Goal: Task Accomplishment & Management: Complete application form

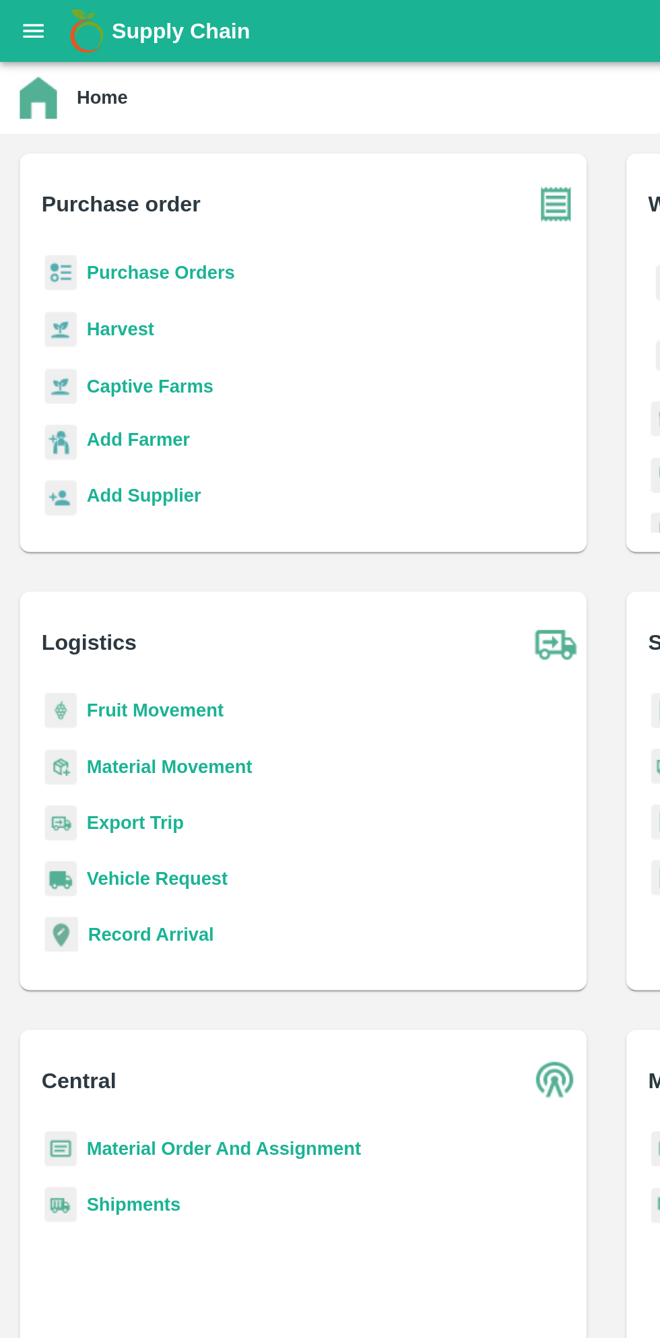
click at [88, 125] on h6 "Purchase order" at bounding box center [171, 106] width 296 height 44
click at [100, 143] on b "Purchase Orders" at bounding box center [87, 148] width 81 height 11
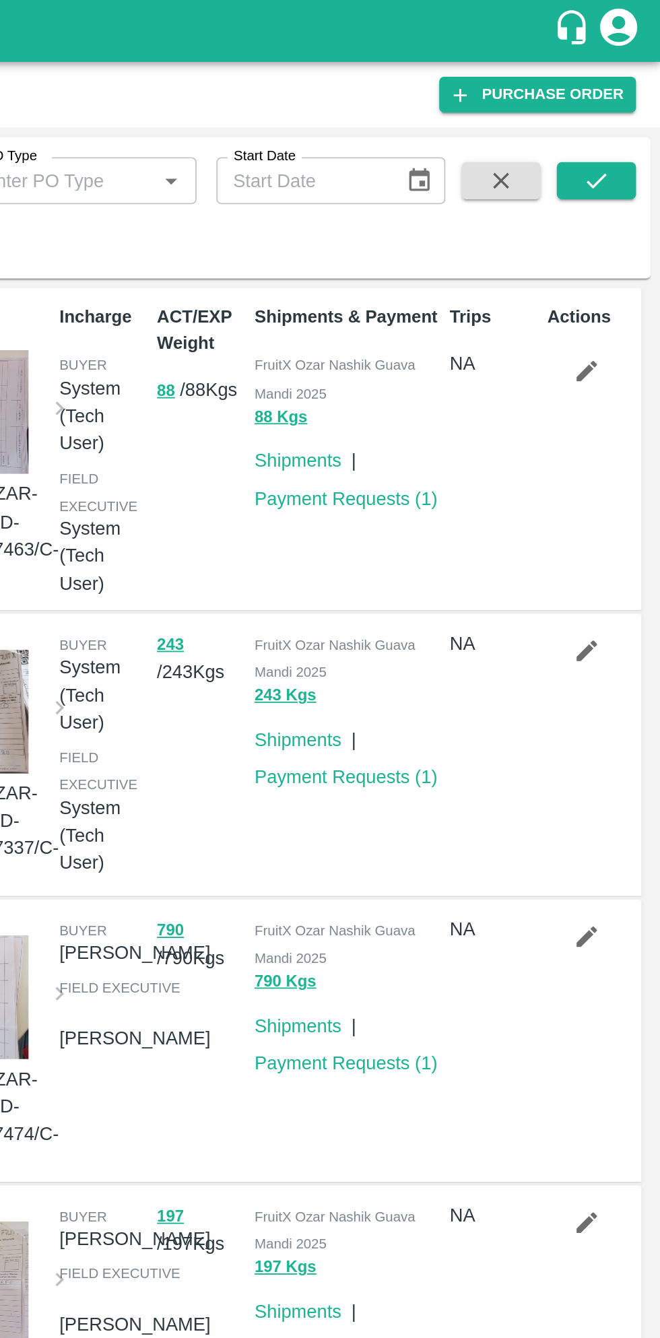
click at [627, 99] on icon "submit" at bounding box center [625, 98] width 15 height 15
click at [617, 52] on link "Purchase Order" at bounding box center [592, 52] width 107 height 20
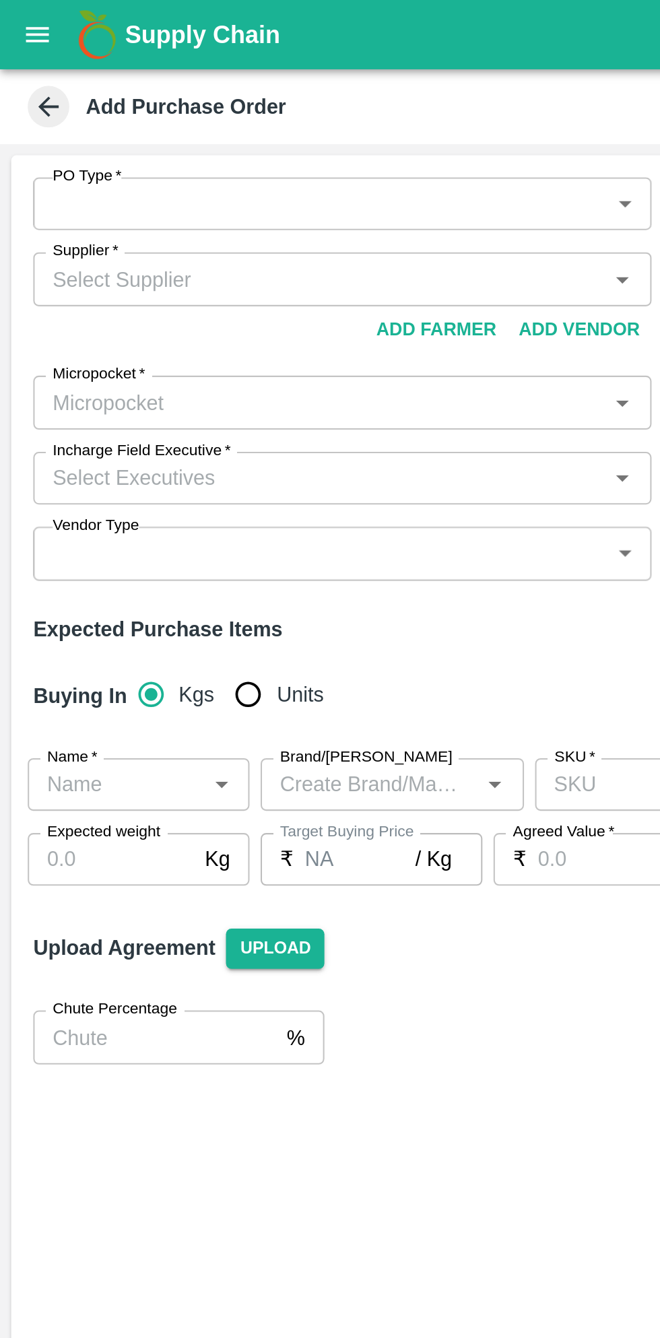
click at [297, 101] on body "Supply Chain Add Purchase Order PO Type   * ​ PO Type Buyers   * Buyers   * Sup…" at bounding box center [330, 669] width 660 height 1338
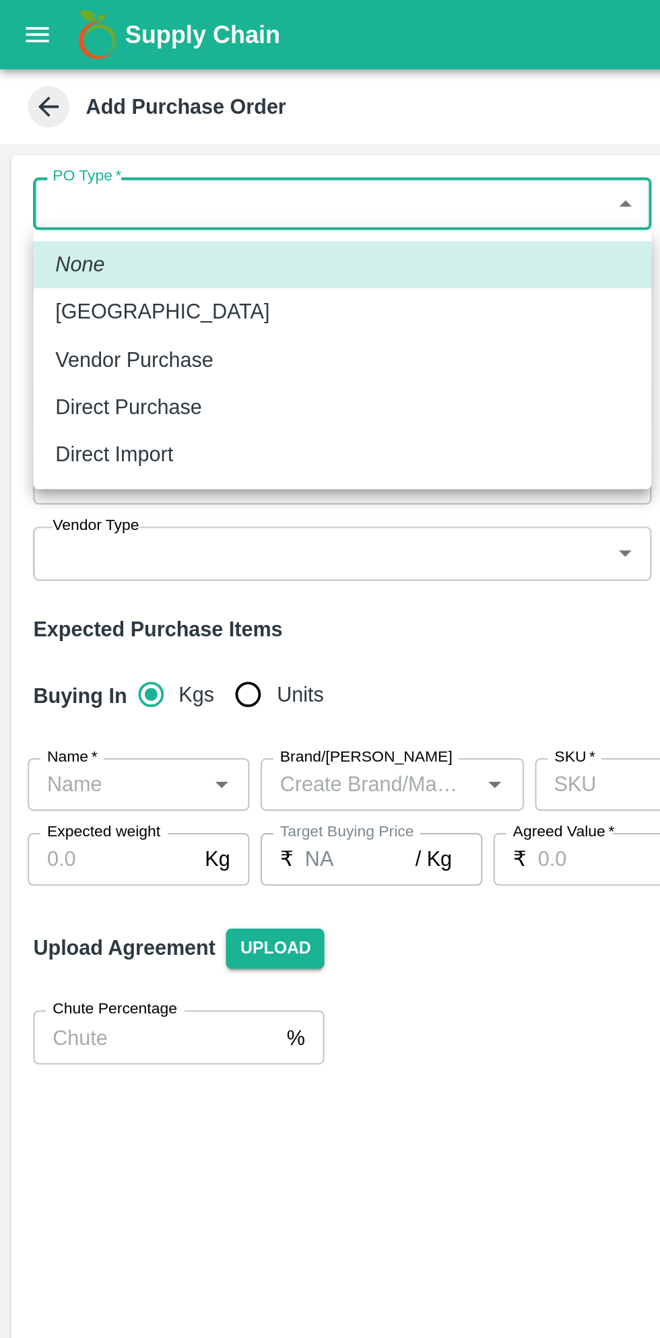
click at [83, 205] on p "Direct Purchase" at bounding box center [62, 198] width 71 height 15
type input "3"
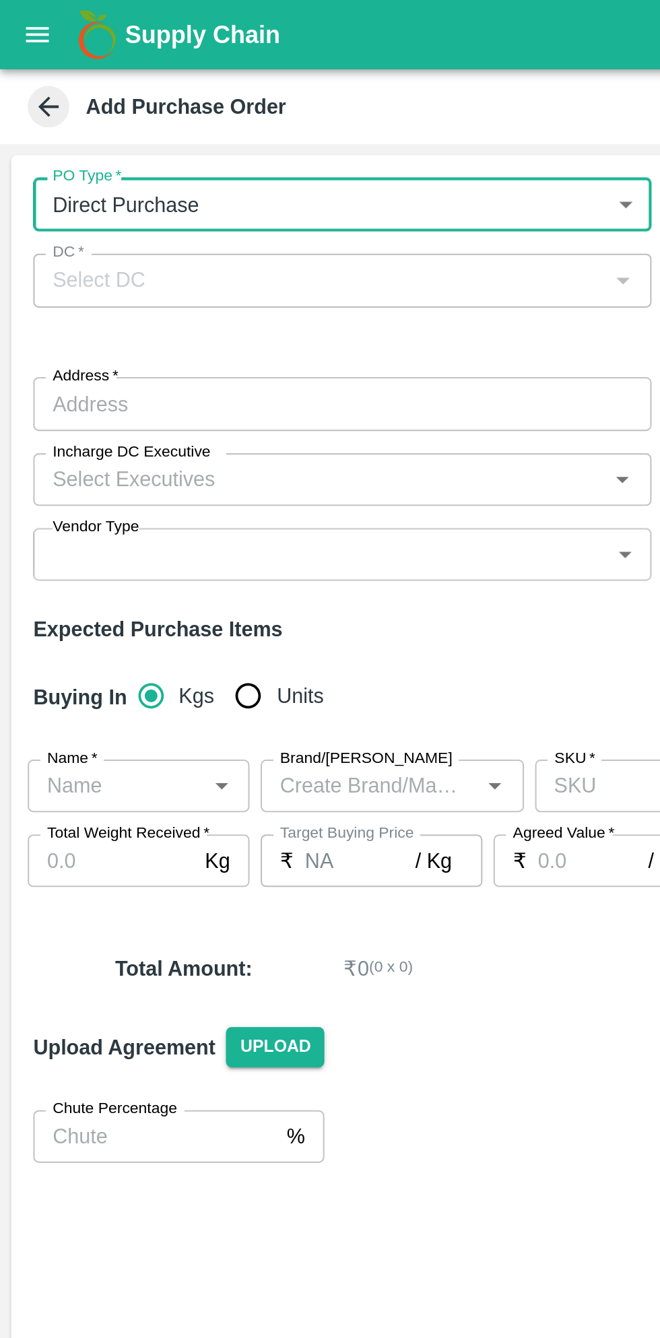
click at [295, 144] on div at bounding box center [302, 136] width 16 height 18
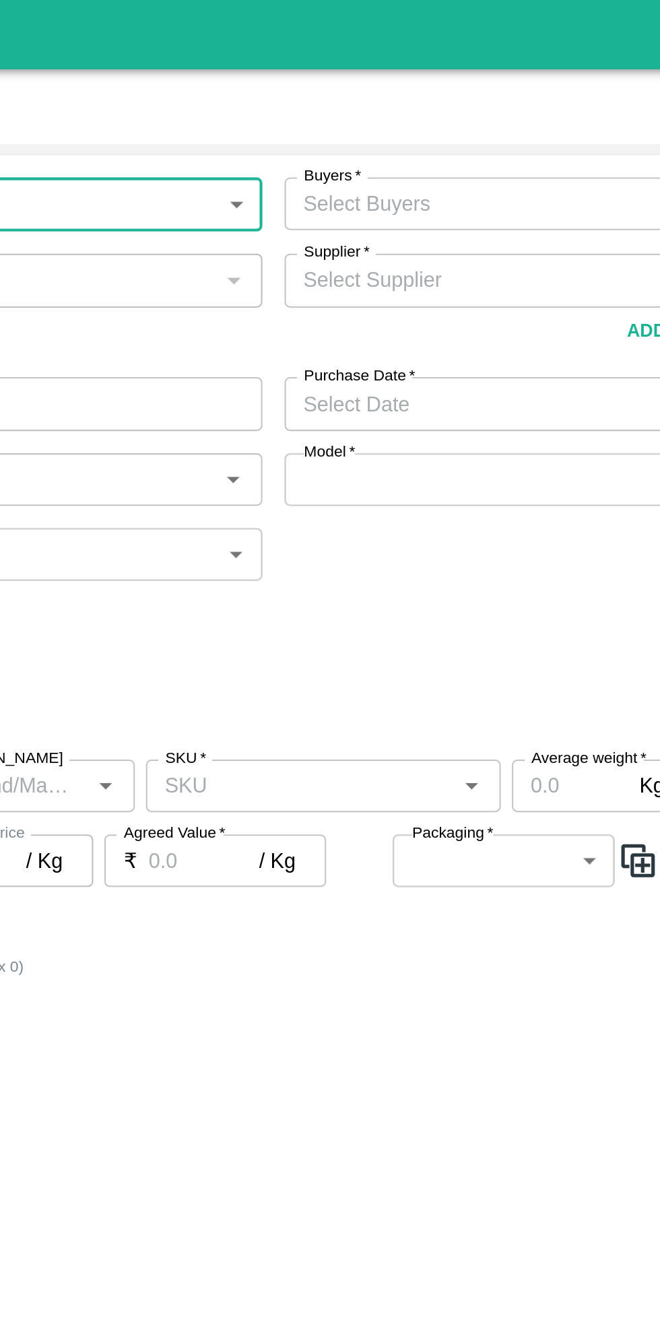
click at [428, 98] on input "Buyers   *" at bounding box center [466, 99] width 270 height 18
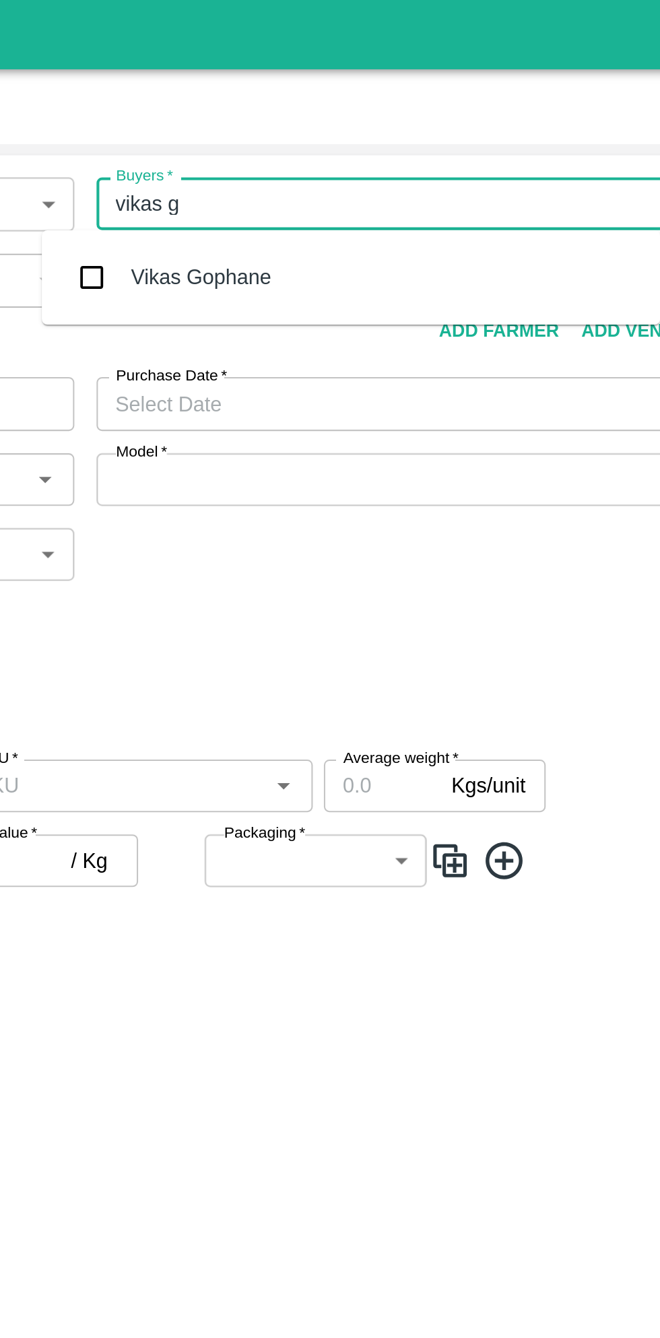
type input "vikas go"
click at [451, 136] on div "Vikas Gophane" at bounding box center [451, 134] width 300 height 35
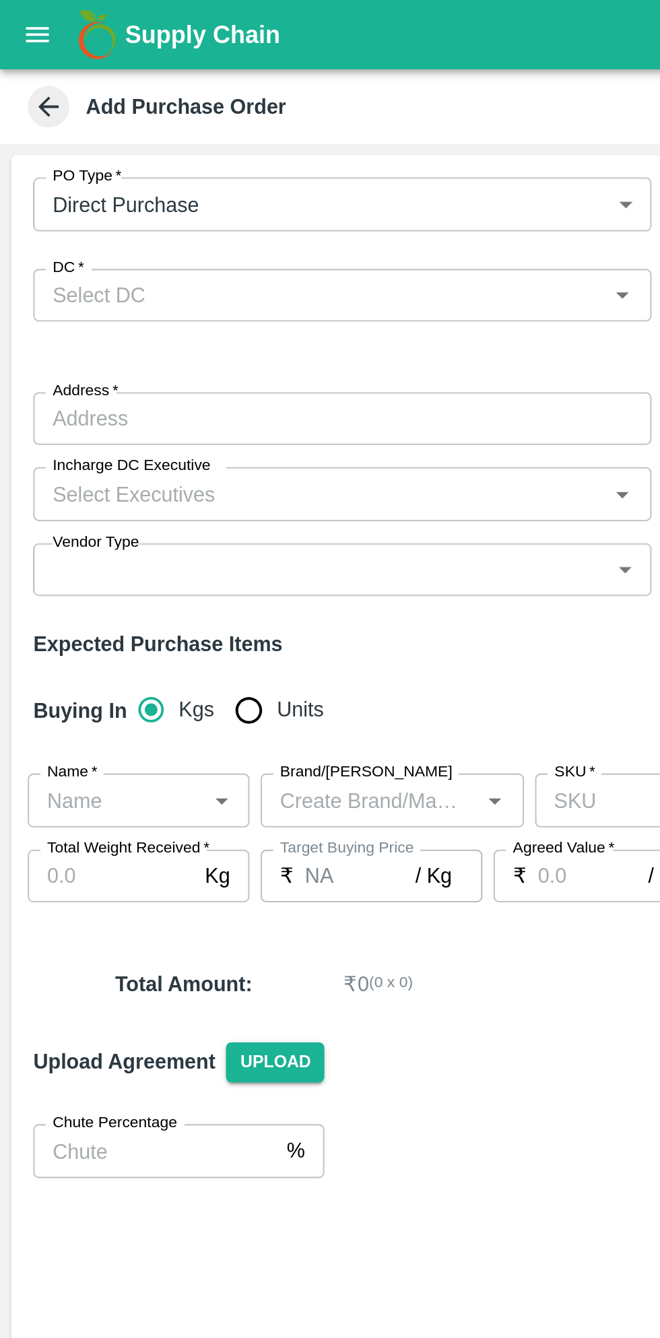
click at [295, 150] on icon "Open" at bounding box center [302, 143] width 15 height 15
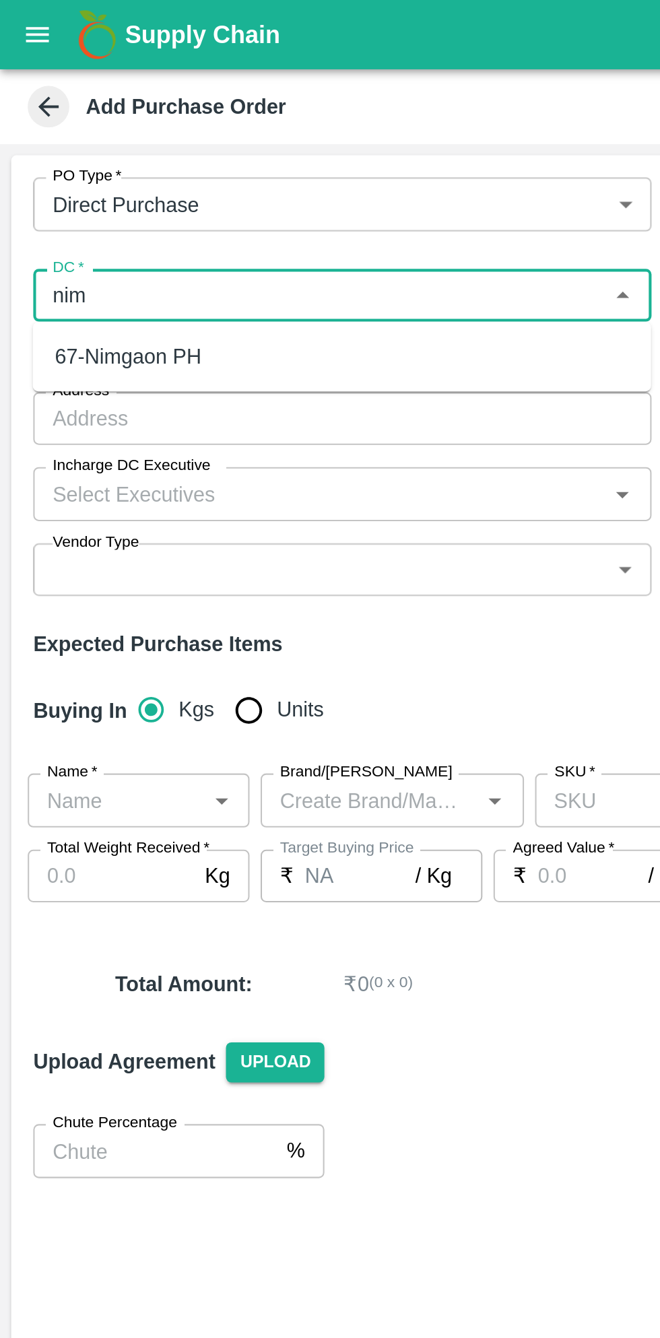
click at [128, 164] on div "67-Nimgaon PH" at bounding box center [166, 173] width 300 height 23
click at [222, 176] on div "DC   * DC   *" at bounding box center [166, 155] width 300 height 49
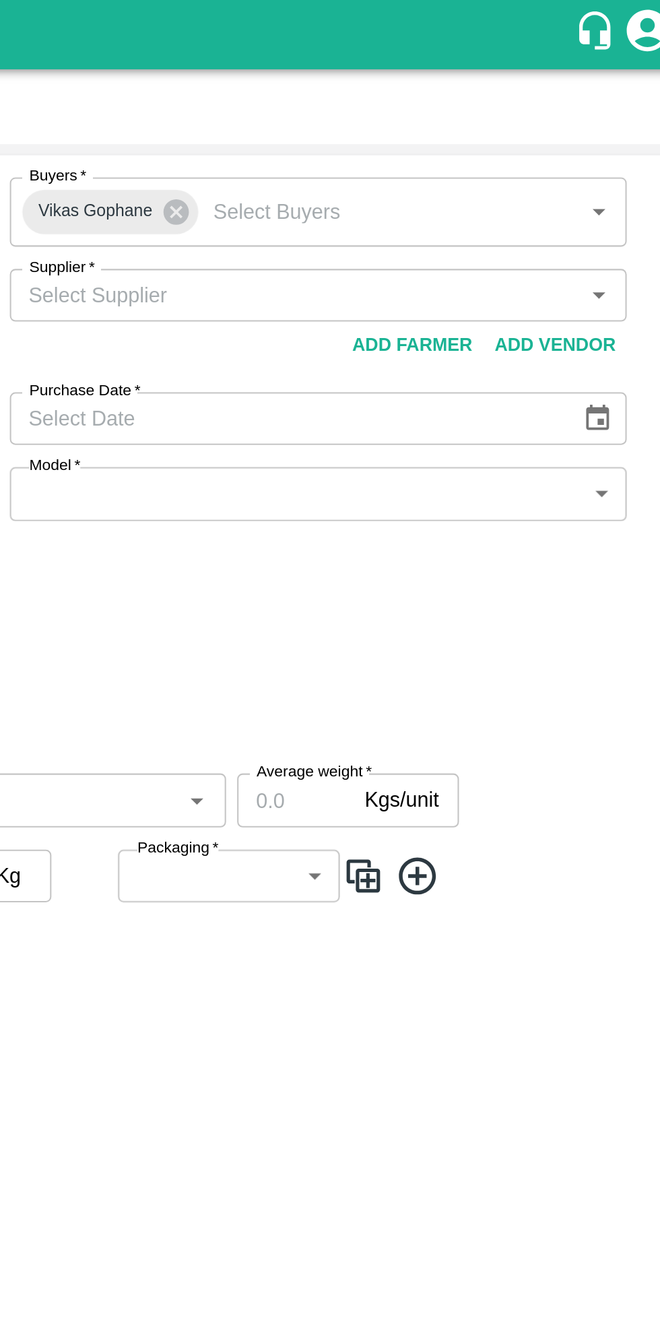
click at [613, 143] on icon "Open" at bounding box center [613, 143] width 6 height 3
type input "67-Nimgaon PH"
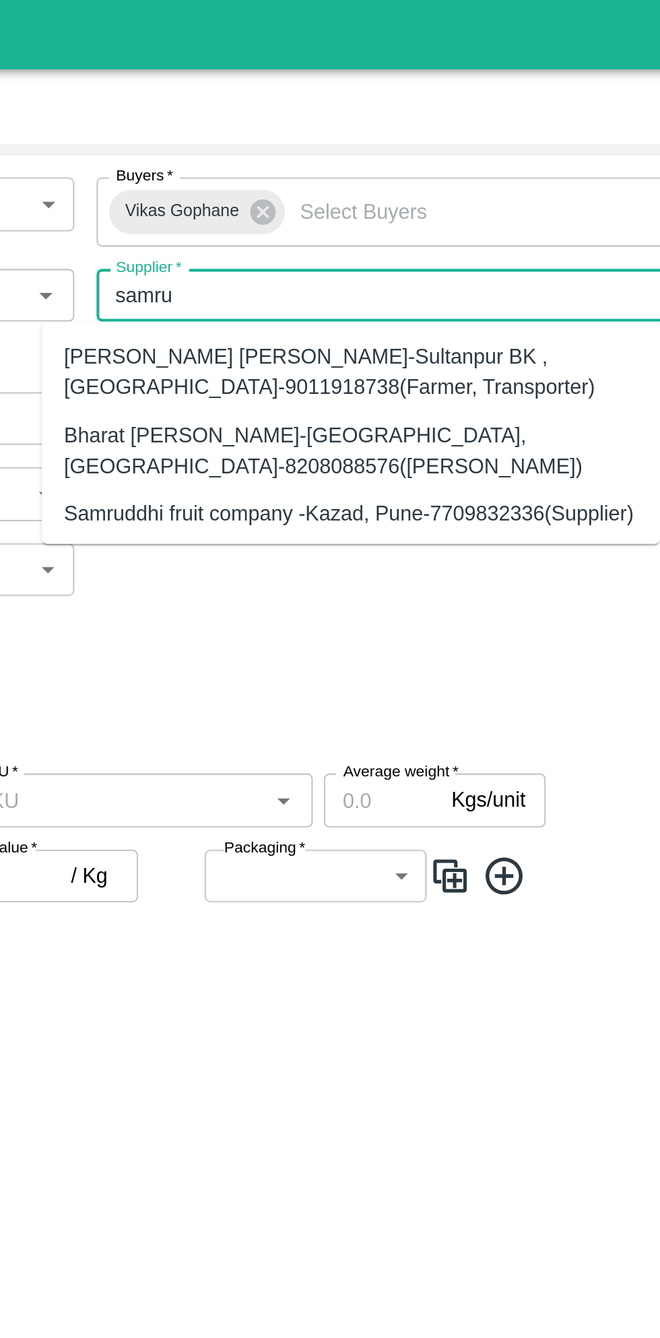
click at [554, 253] on div "Samruddhi fruit company -Kazad, Pune-7709832336(Supplier)" at bounding box center [450, 249] width 277 height 15
type input "Samruddhi fruit company -Kazad, Pune-7709832336(Supplier)"
type input "Kazad, [GEOGRAPHIC_DATA], [GEOGRAPHIC_DATA], [GEOGRAPHIC_DATA]"
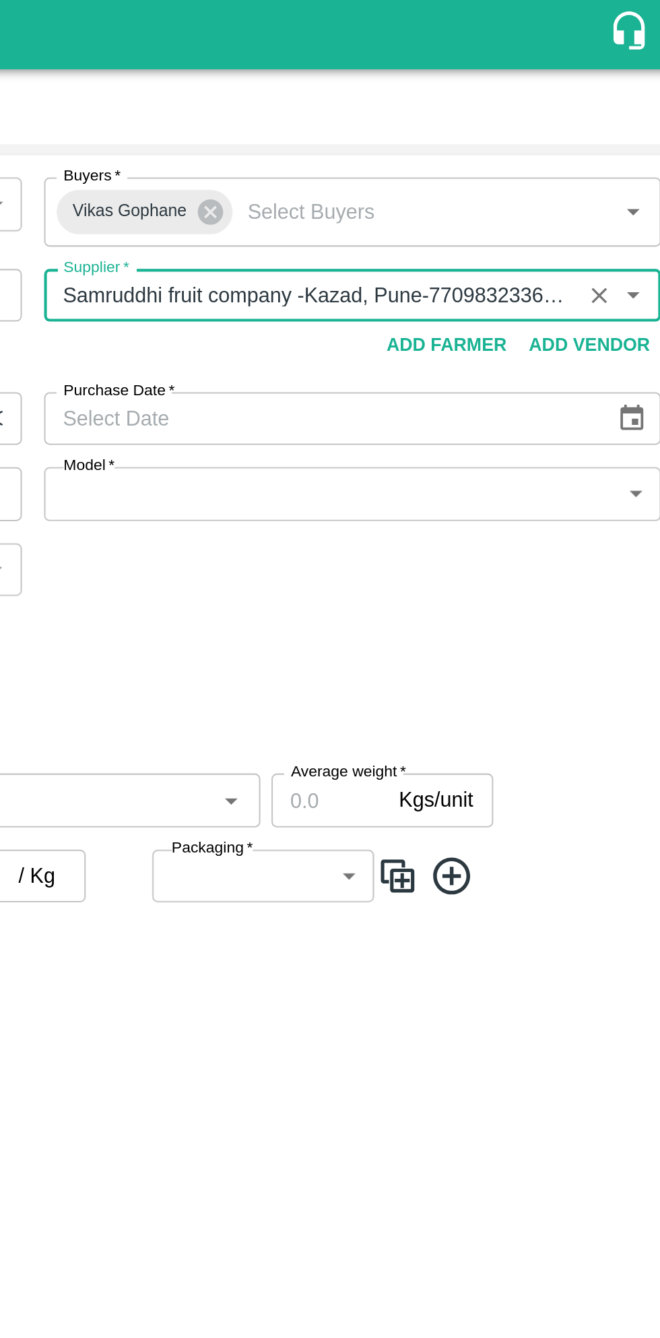
type input "Samruddhi fruit company -Kazad, Pune-7709832336(Supplier)"
click at [612, 215] on button "Choose date" at bounding box center [613, 204] width 26 height 26
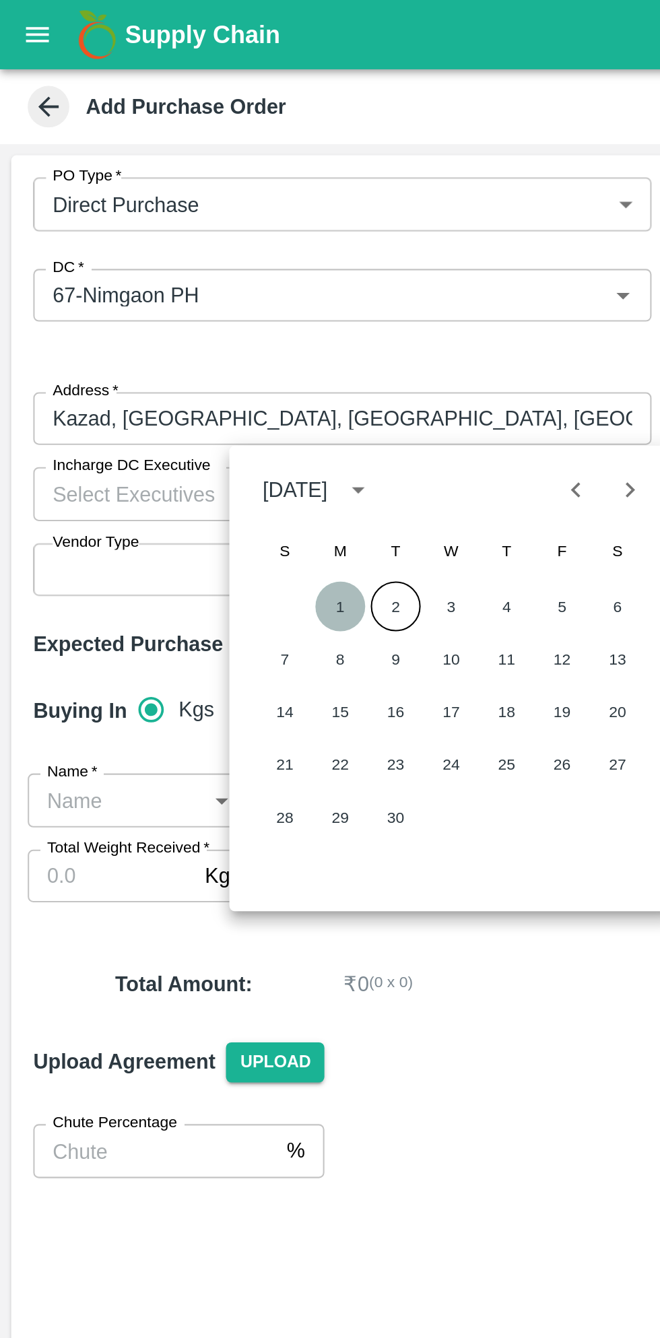
click at [165, 296] on button "1" at bounding box center [165, 294] width 24 height 24
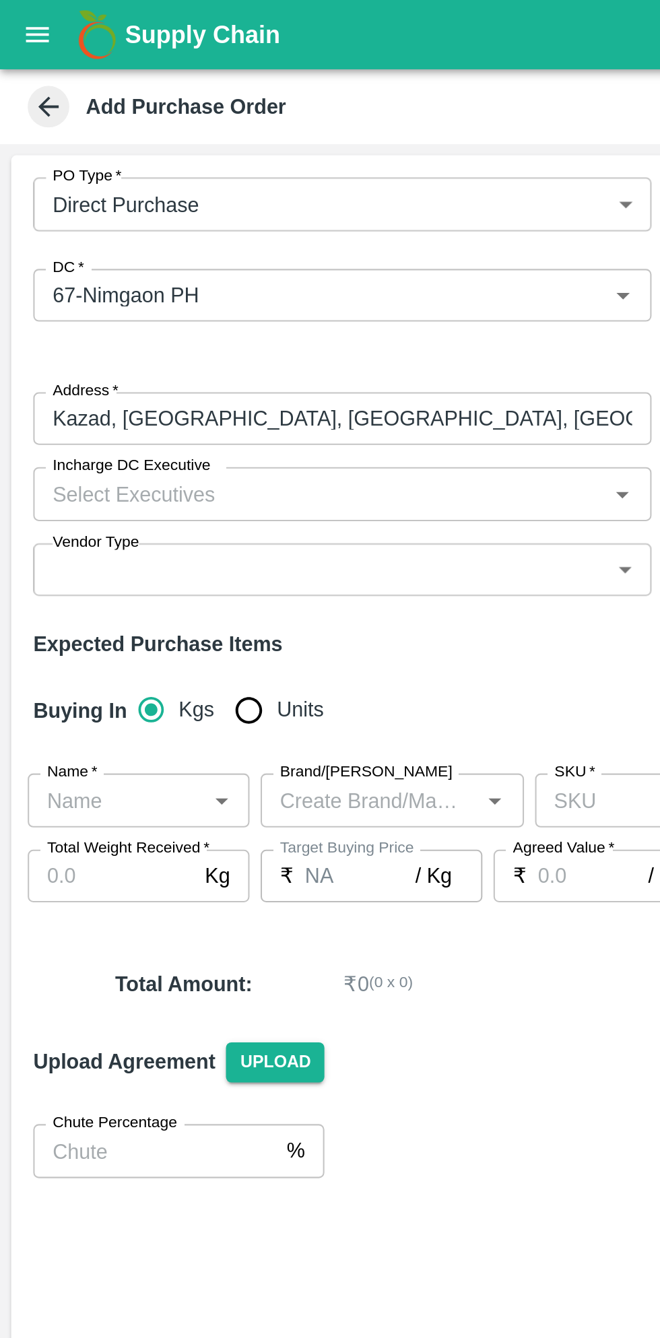
type input "[DATE]"
click at [302, 240] on icon "Open" at bounding box center [303, 240] width 6 height 3
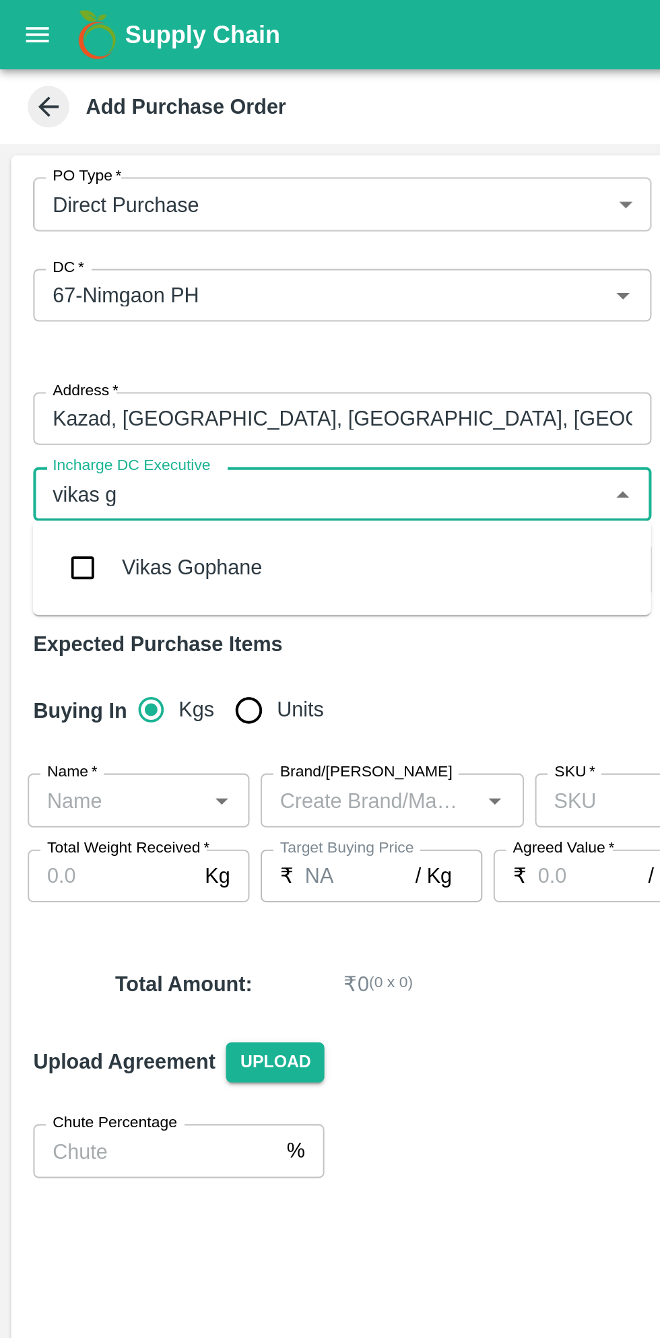
type input "vikas go"
click at [170, 280] on div "Vikas Gophane" at bounding box center [166, 276] width 300 height 35
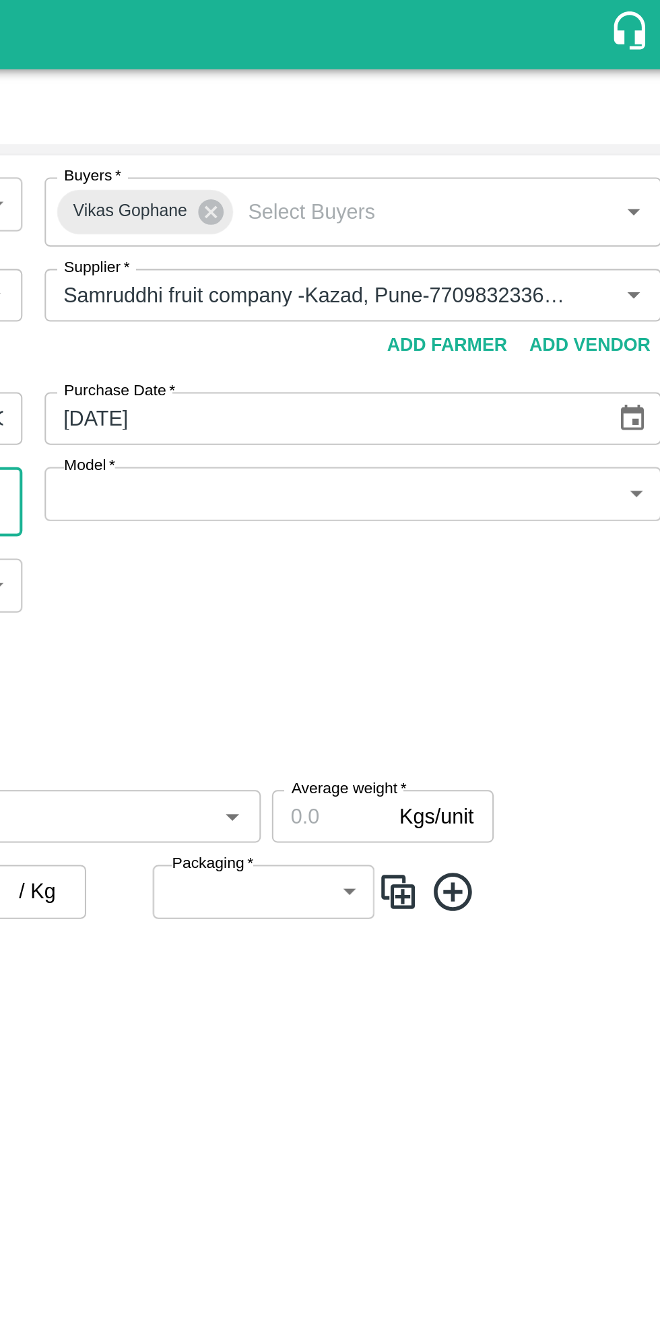
click at [616, 249] on body "Supply Chain Add Purchase Order PO Type   * Direct Purchase 3 PO Type Buyers   …" at bounding box center [330, 669] width 660 height 1338
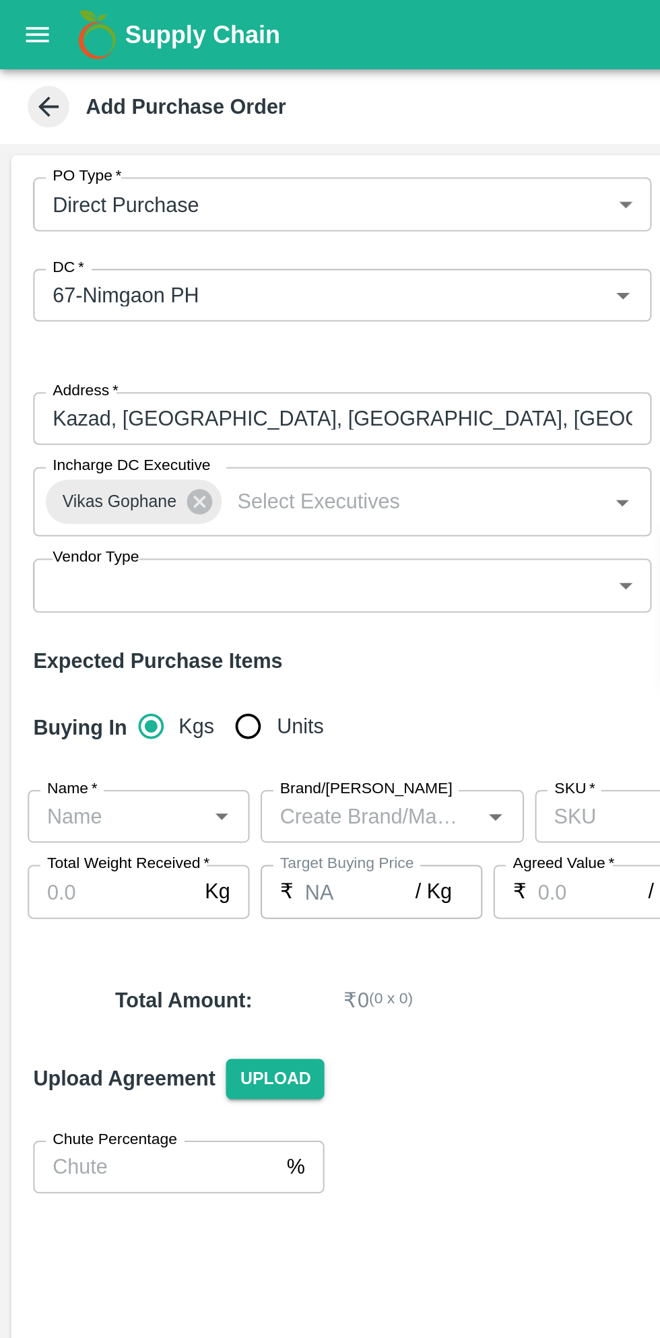
click at [302, 288] on div at bounding box center [330, 669] width 660 height 1338
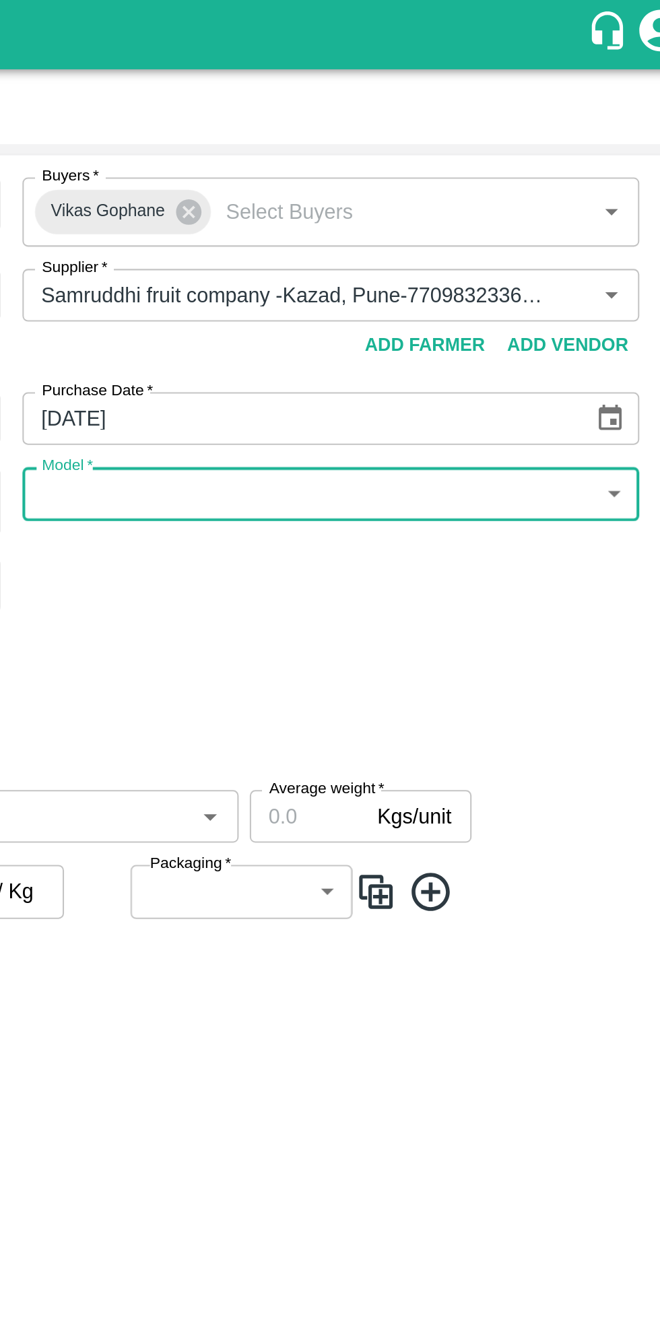
click at [619, 246] on body "Supply Chain Add Purchase Order PO Type   * Direct Purchase 3 PO Type Buyers   …" at bounding box center [330, 669] width 660 height 1338
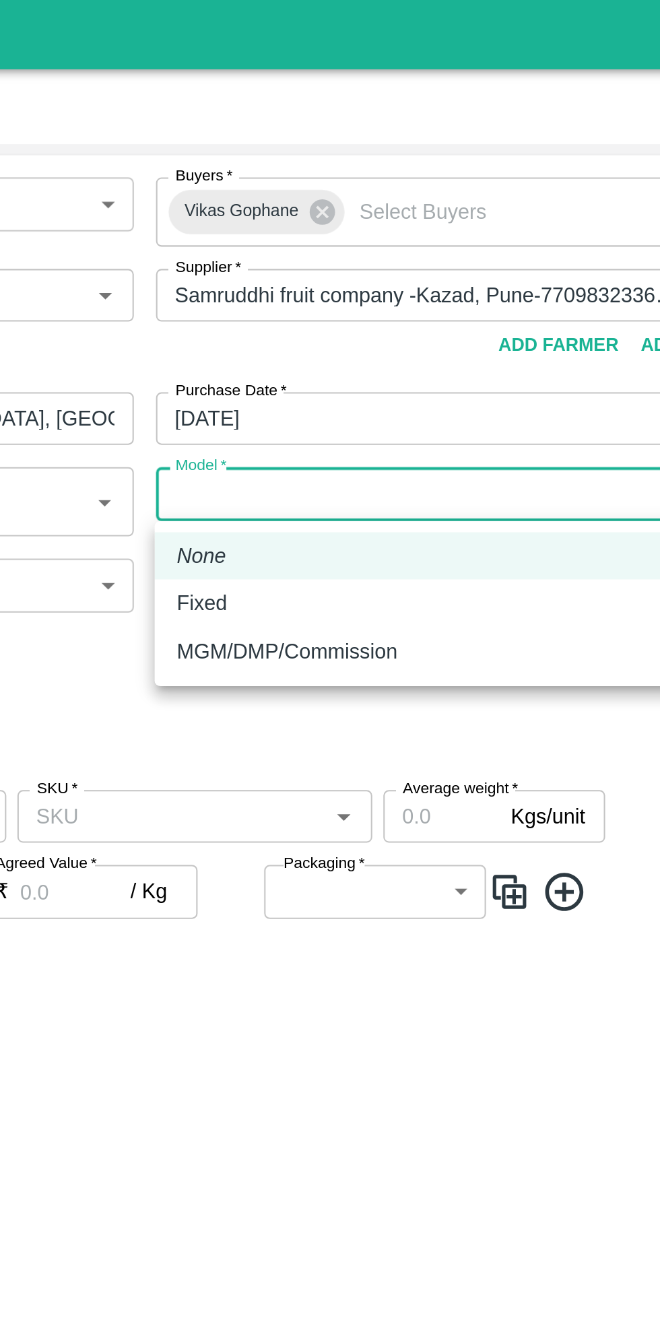
click at [372, 292] on div "Fixed" at bounding box center [476, 293] width 279 height 15
type input "Fixed"
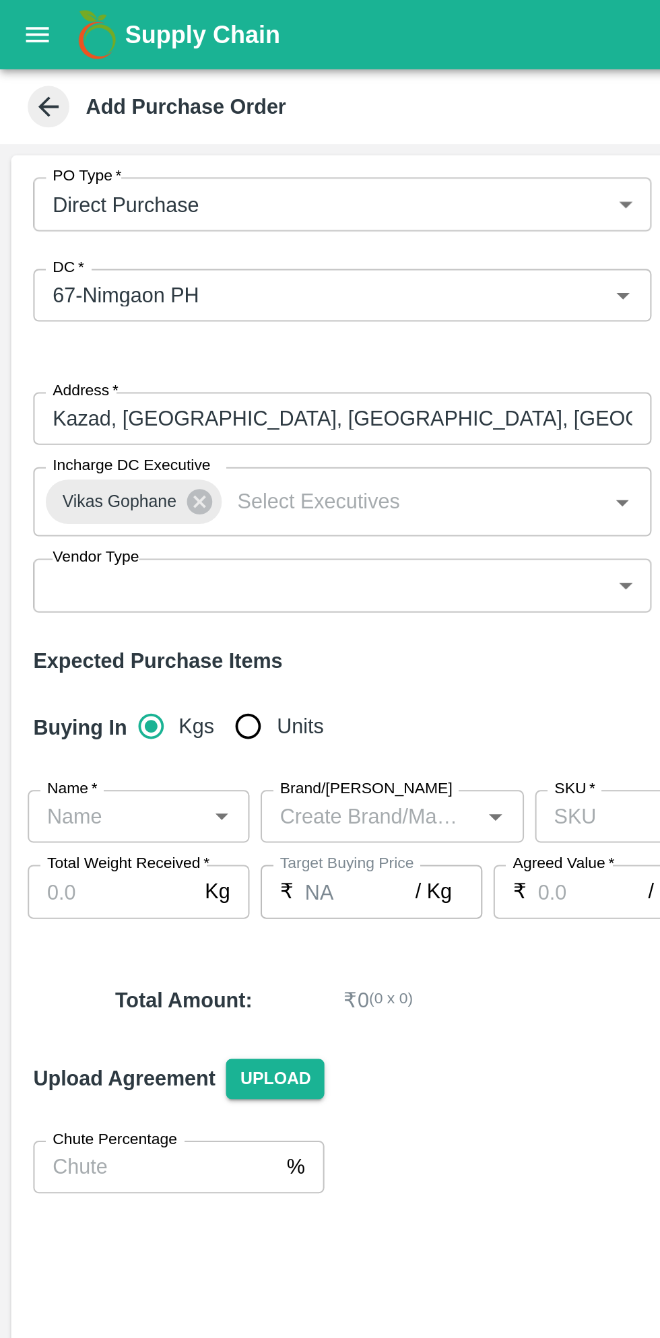
click at [304, 291] on body "Supply Chain Add Purchase Order PO Type   * Direct Purchase 3 PO Type Buyers   …" at bounding box center [330, 669] width 660 height 1338
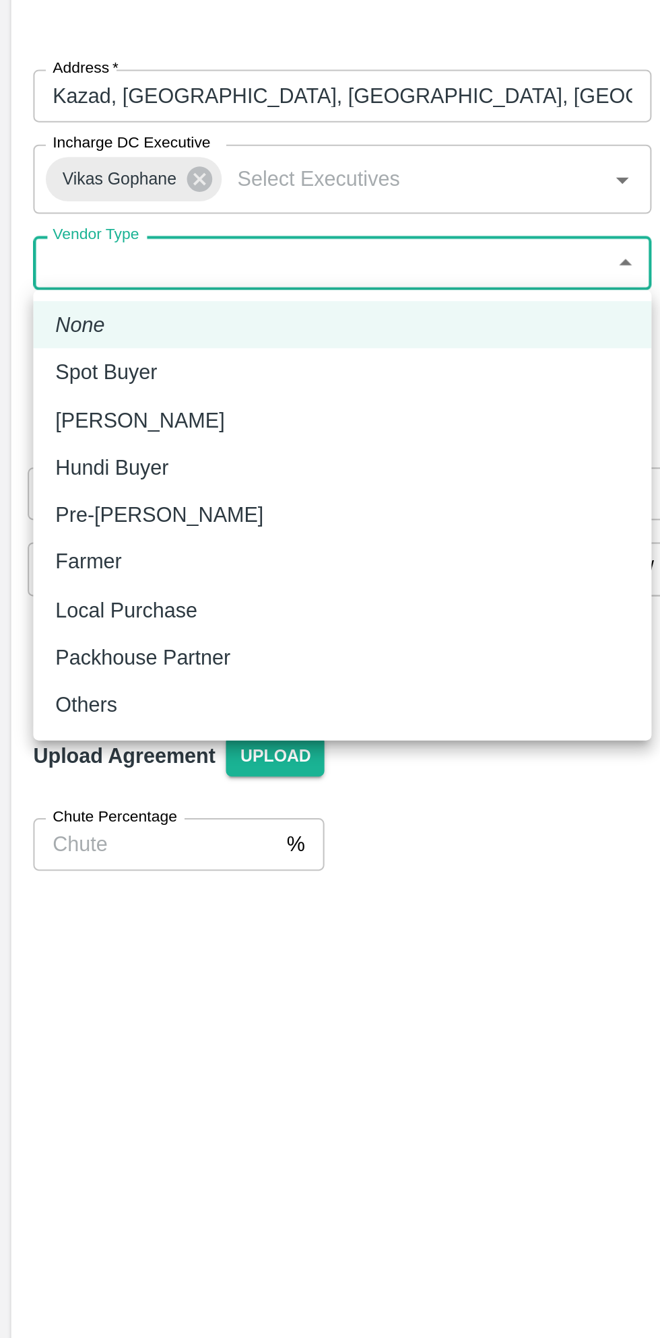
click at [73, 338] on p "Spot Buyer" at bounding box center [51, 337] width 49 height 15
type input "SPOT_BUYER"
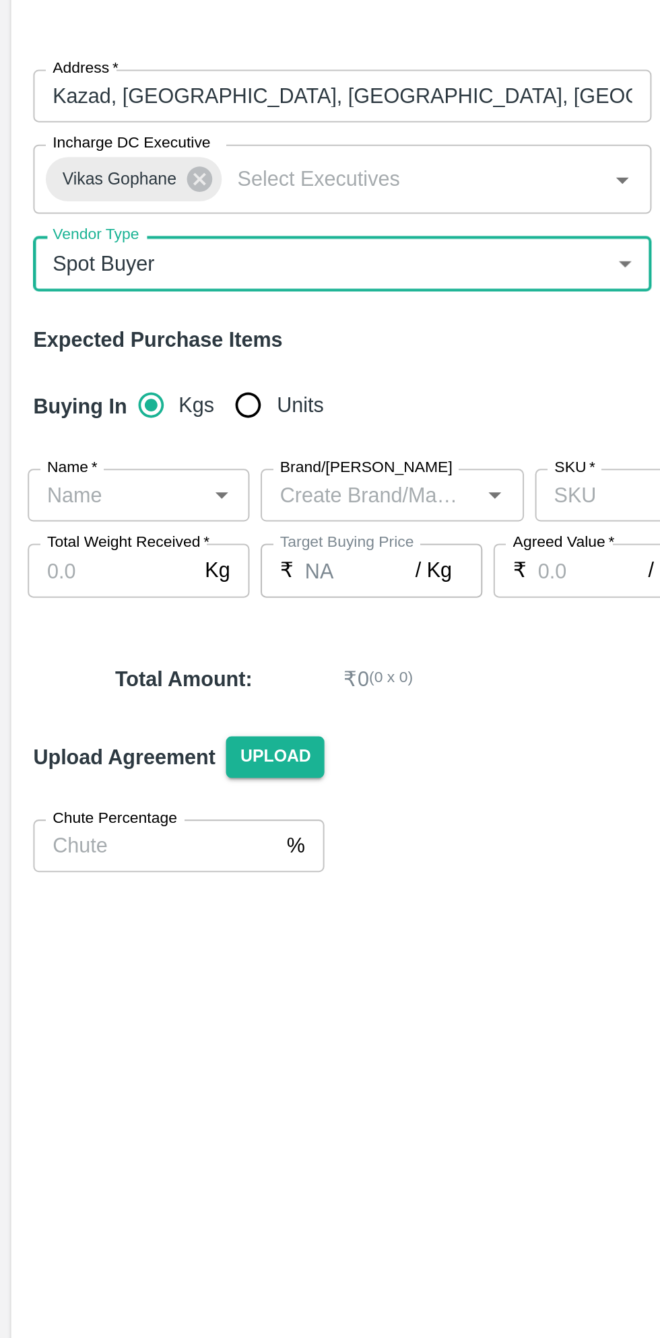
click at [108, 405] on button "Open" at bounding box center [108, 398] width 18 height 18
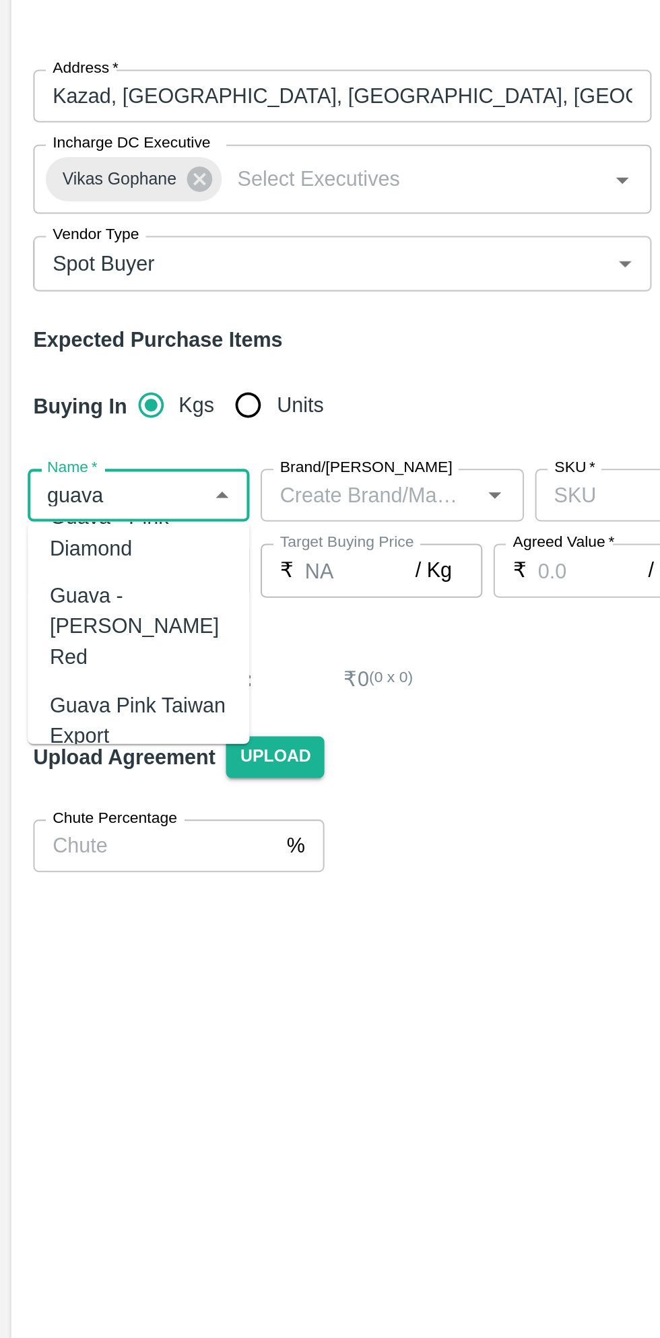
scroll to position [44, 0]
click at [84, 490] on div "Guava Pink Taiwan Export" at bounding box center [67, 505] width 86 height 30
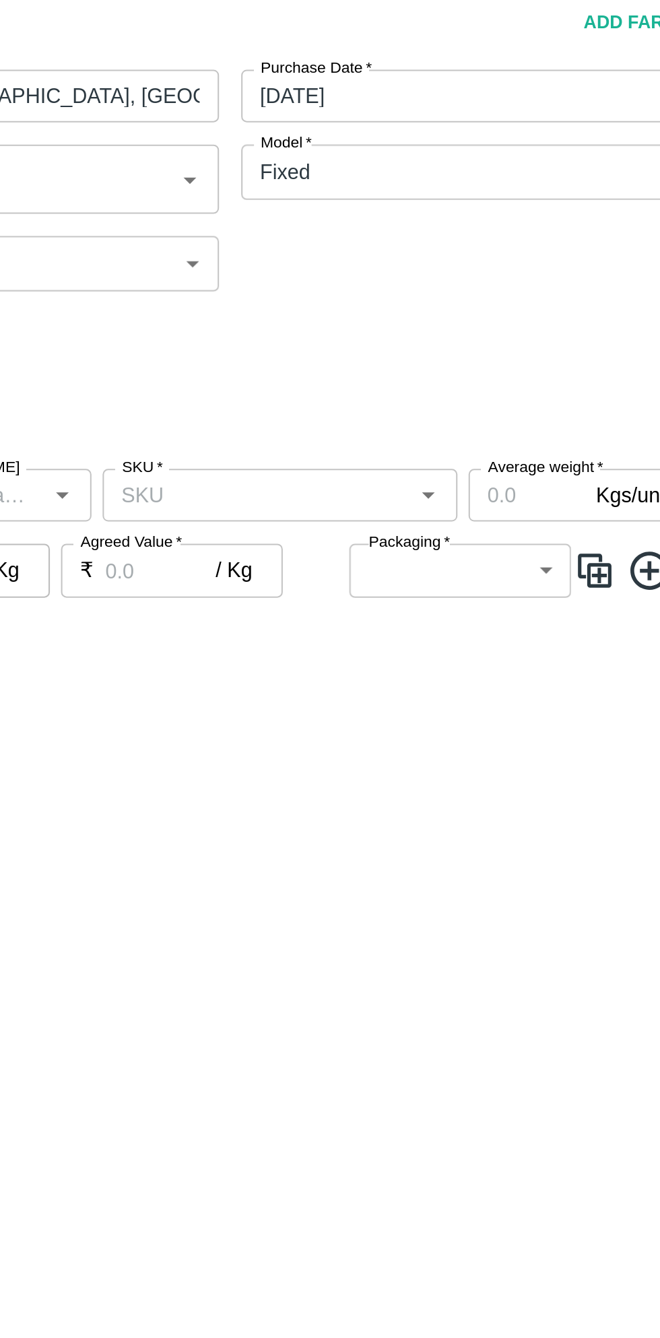
click at [419, 402] on icon "Open" at bounding box center [418, 397] width 15 height 15
type input "Guava Pink Taiwan Export"
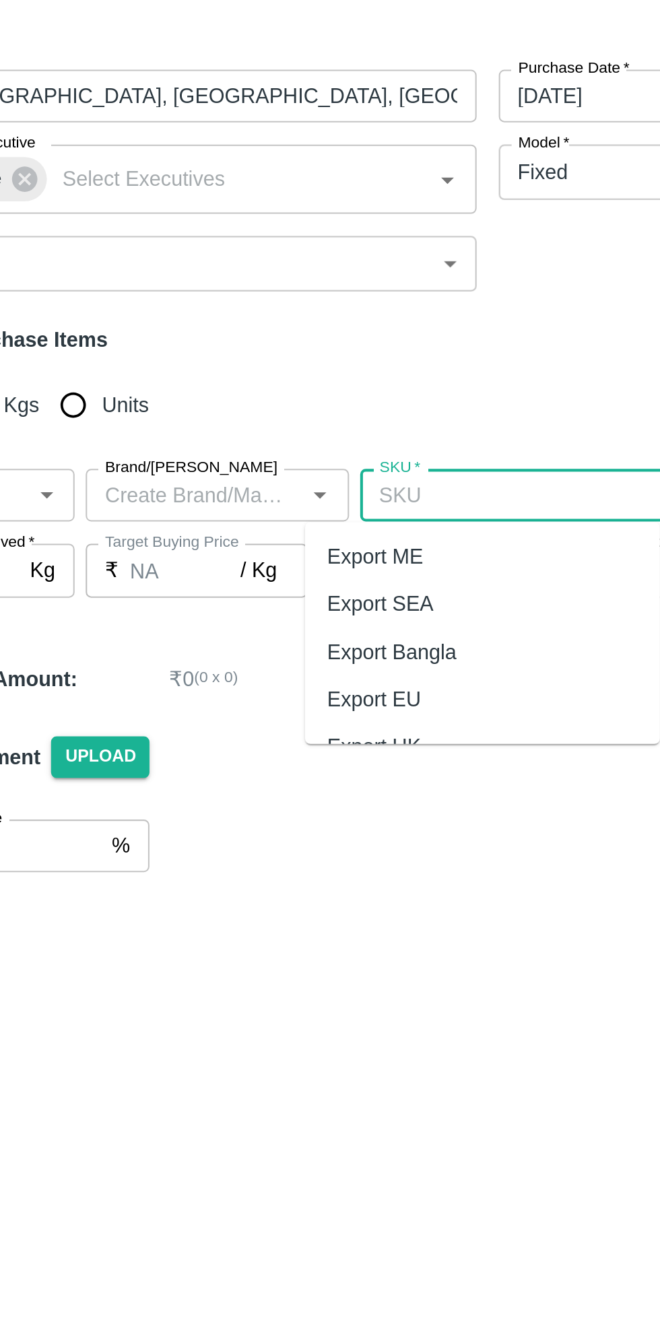
scroll to position [0, 0]
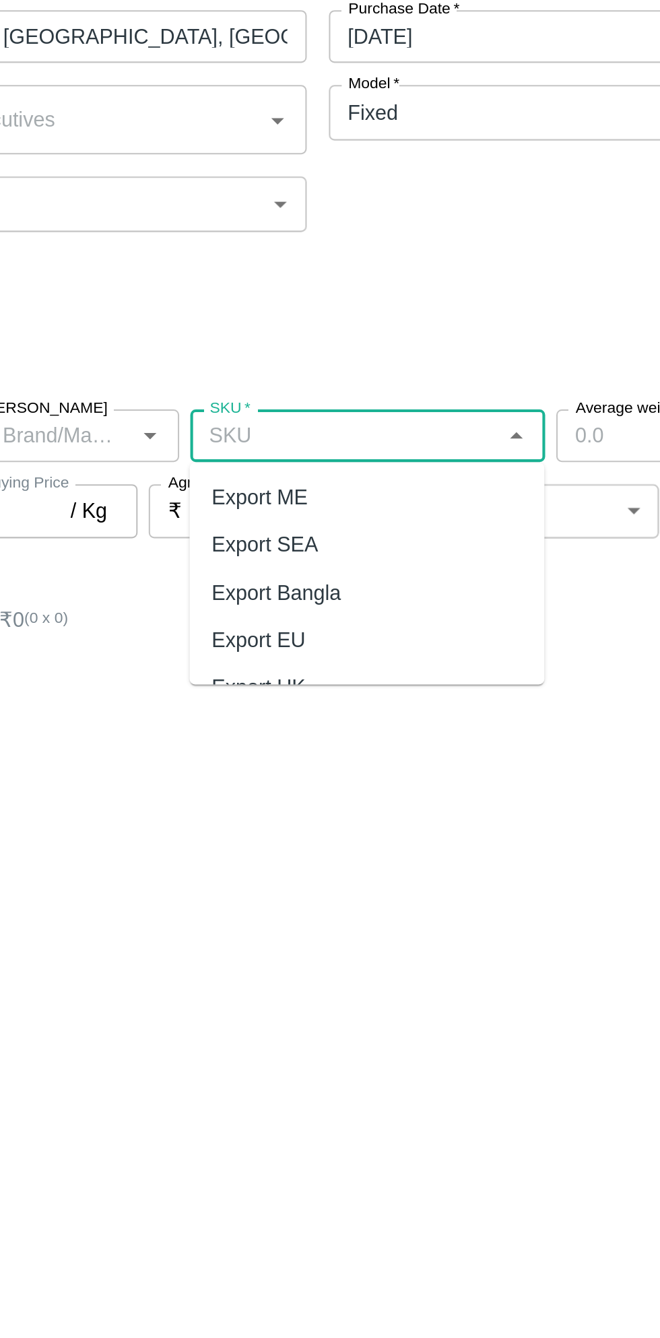
click at [339, 434] on div "Export ME" at bounding box center [345, 427] width 172 height 23
type input "Export ME"
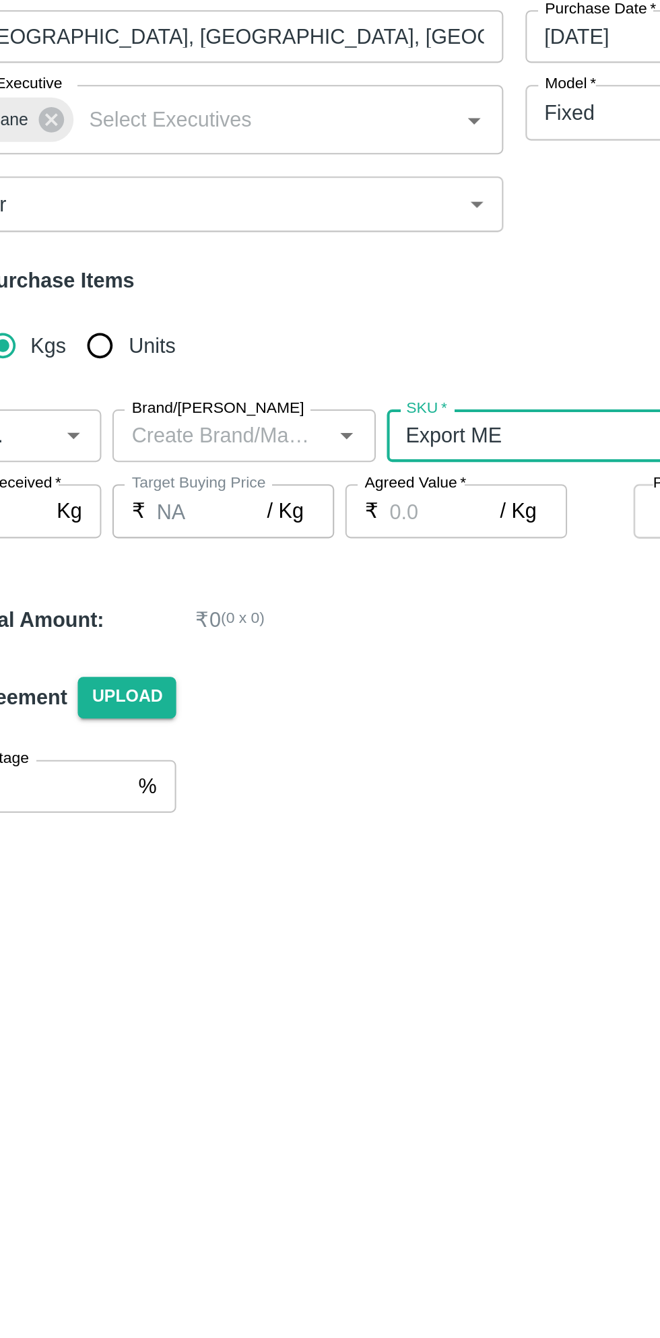
click at [241, 397] on icon "Open" at bounding box center [241, 397] width 6 height 3
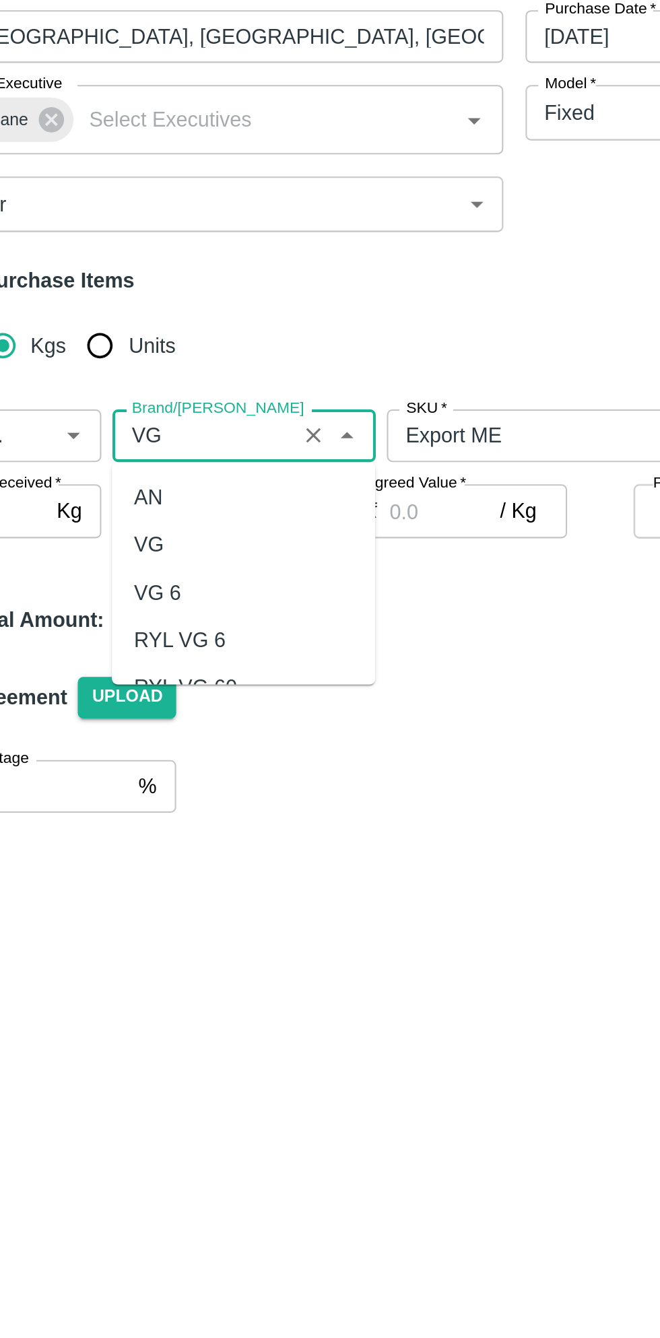
type input "V"
click at [160, 500] on div "VG2" at bounding box center [191, 496] width 128 height 23
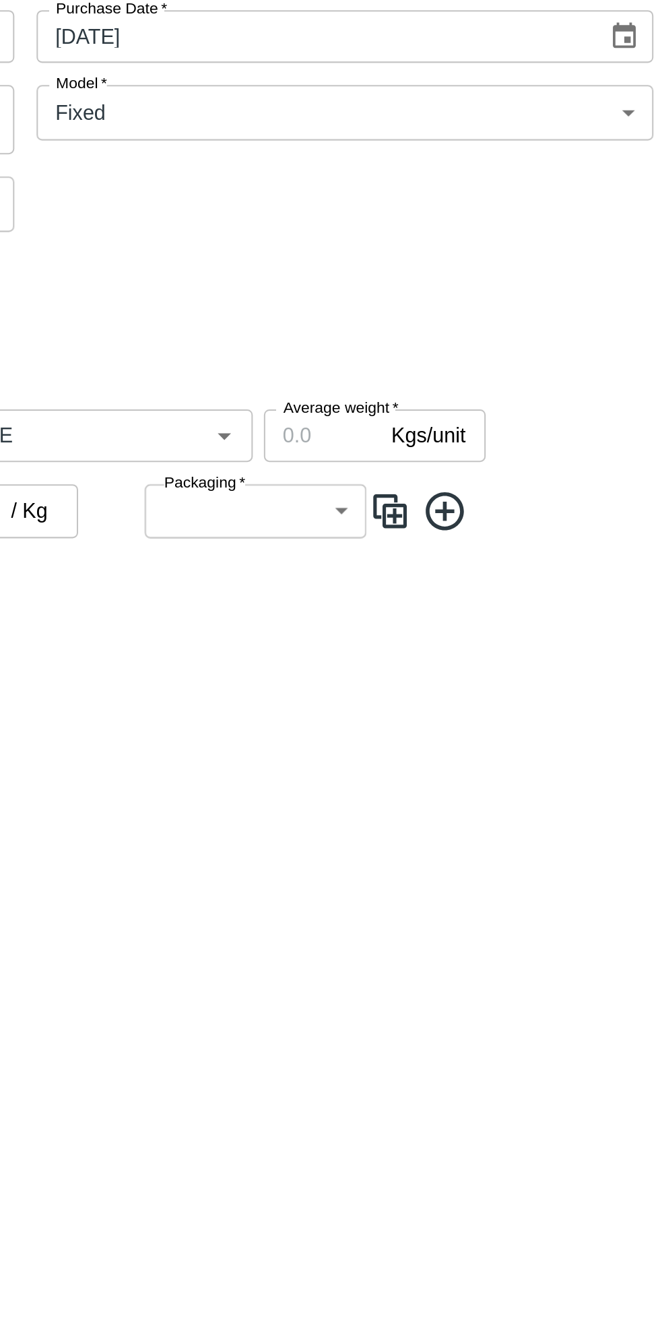
type input "VG2"
click at [456, 395] on input "Average weight   *" at bounding box center [466, 398] width 57 height 26
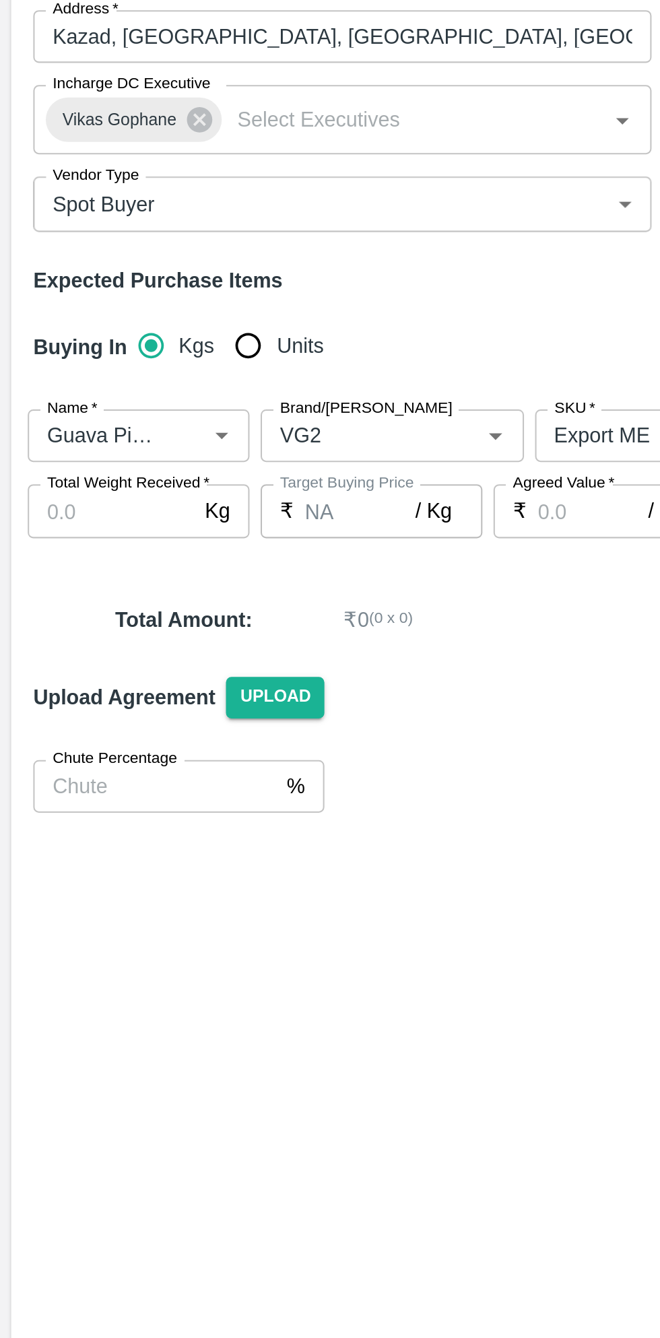
type input "9"
click at [55, 432] on input "Total Weight Received   *" at bounding box center [53, 434] width 81 height 26
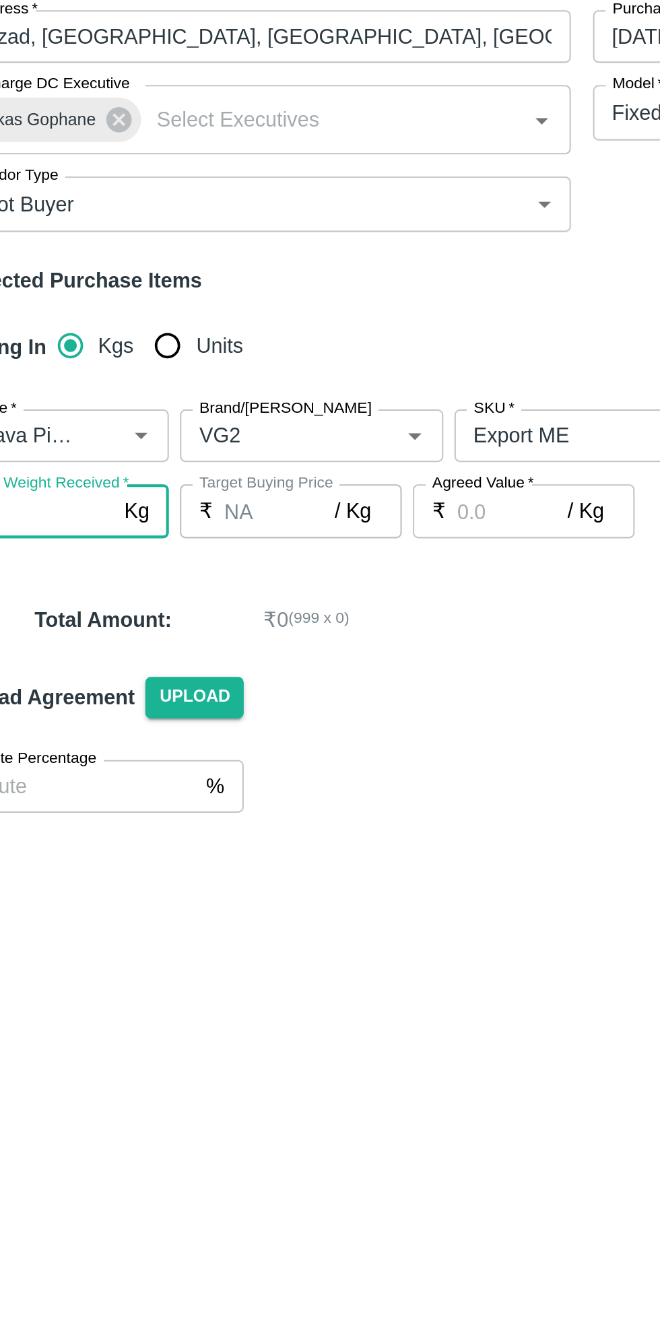
type input "999"
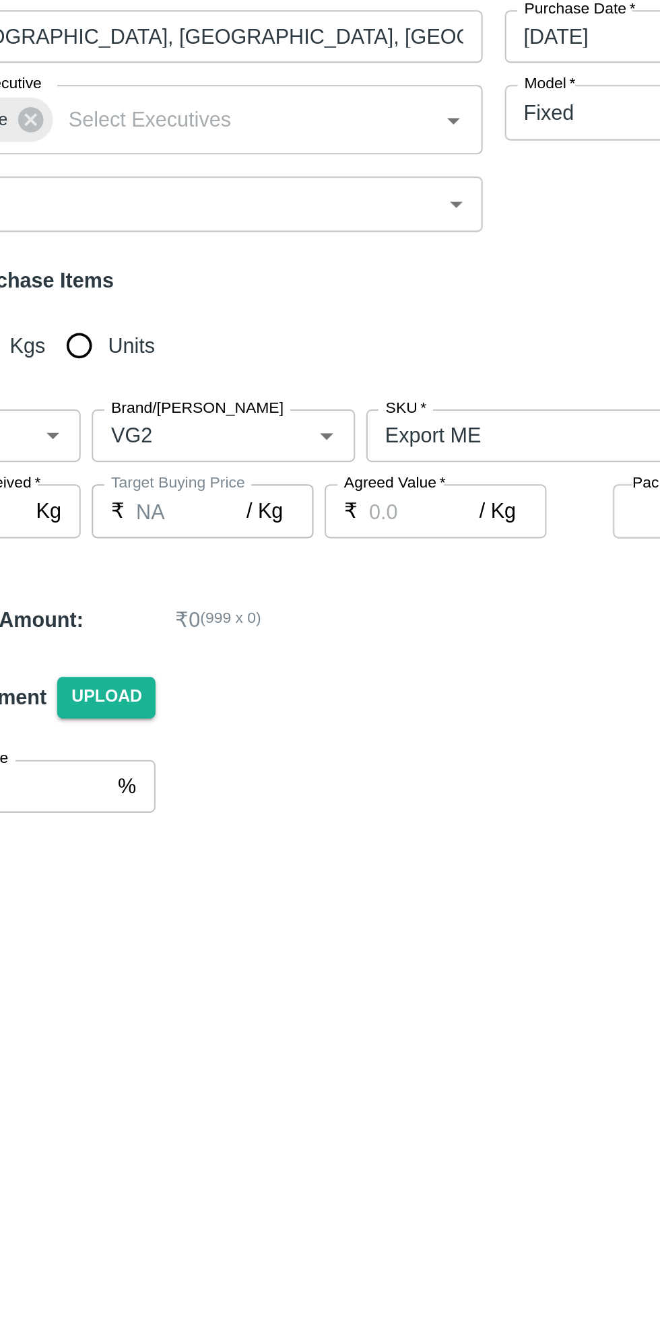
click at [277, 434] on input "Agreed Value   *" at bounding box center [288, 434] width 54 height 26
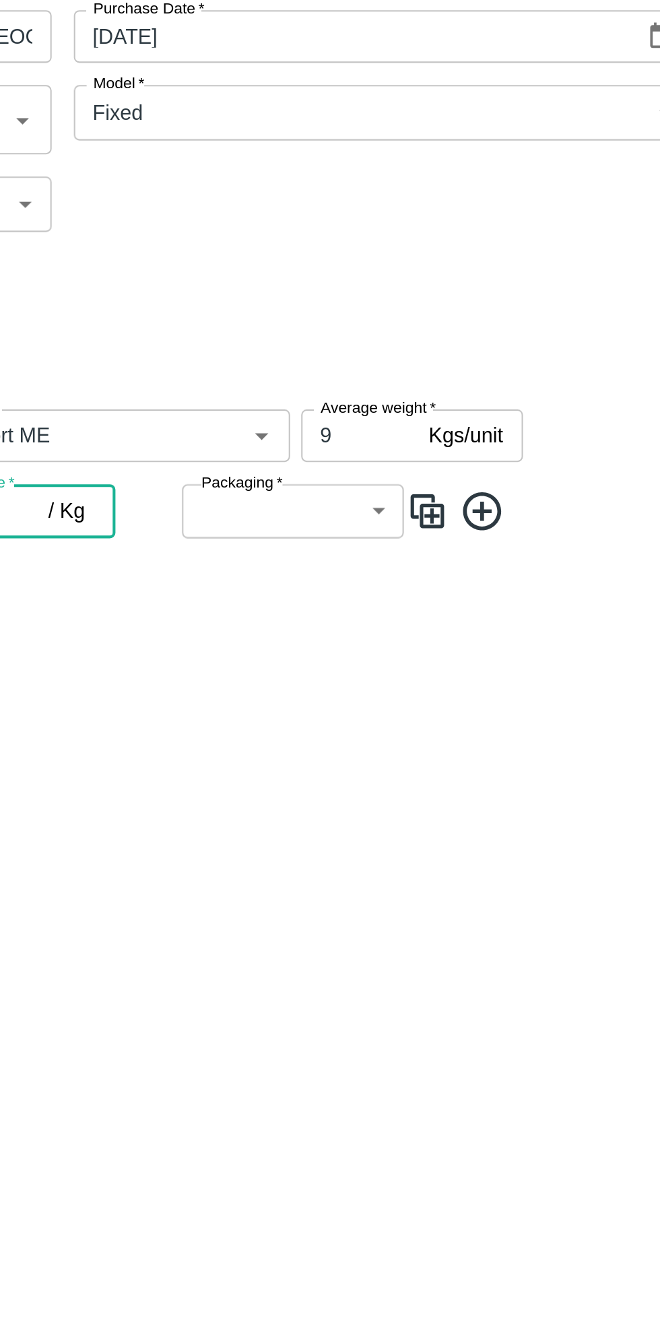
type input "57"
click at [469, 441] on body "Supply Chain Add Purchase Order PO Type   * Direct Purchase 3 PO Type Buyers   …" at bounding box center [330, 669] width 660 height 1338
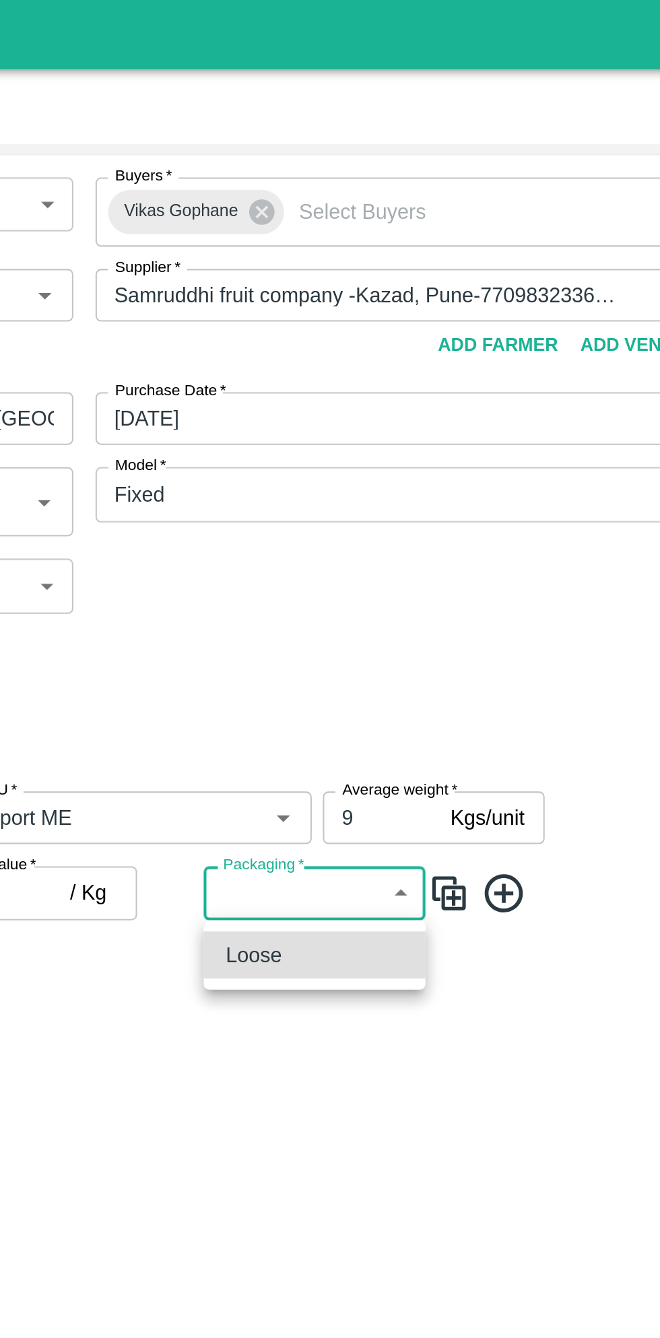
click at [451, 463] on div "Loose" at bounding box center [434, 464] width 86 height 15
type input "258"
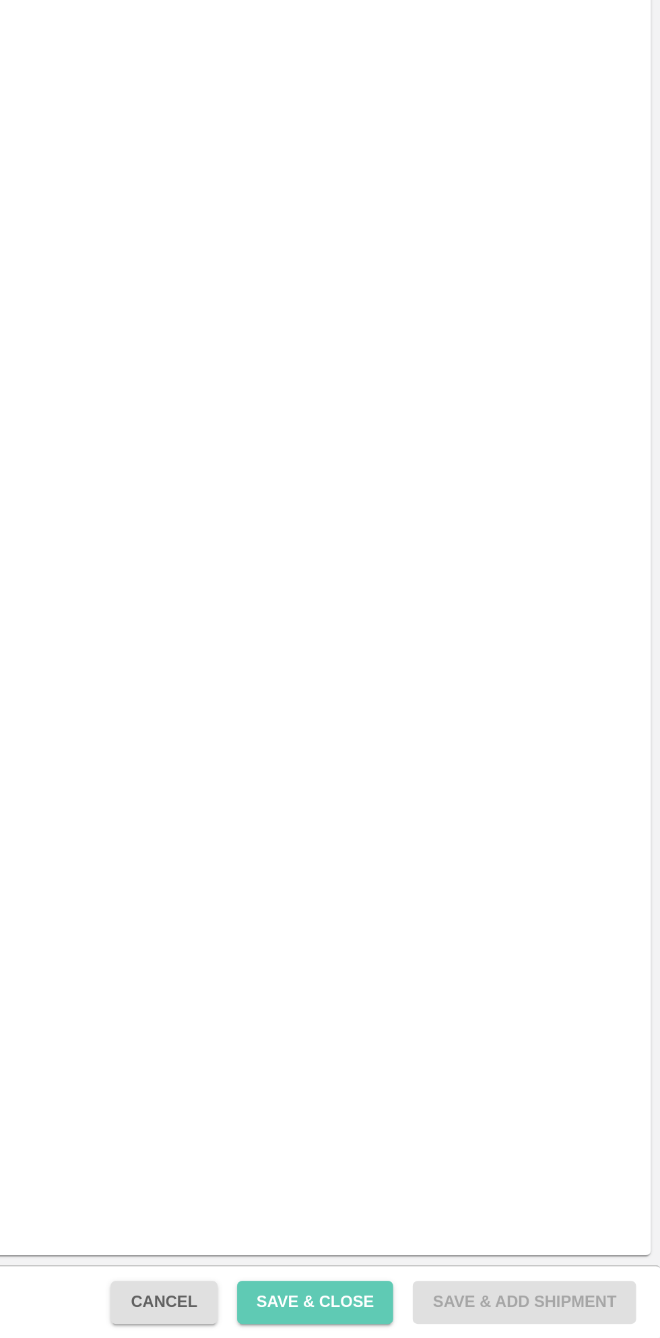
click at [485, 1319] on button "Save & Close" at bounding box center [471, 1319] width 86 height 24
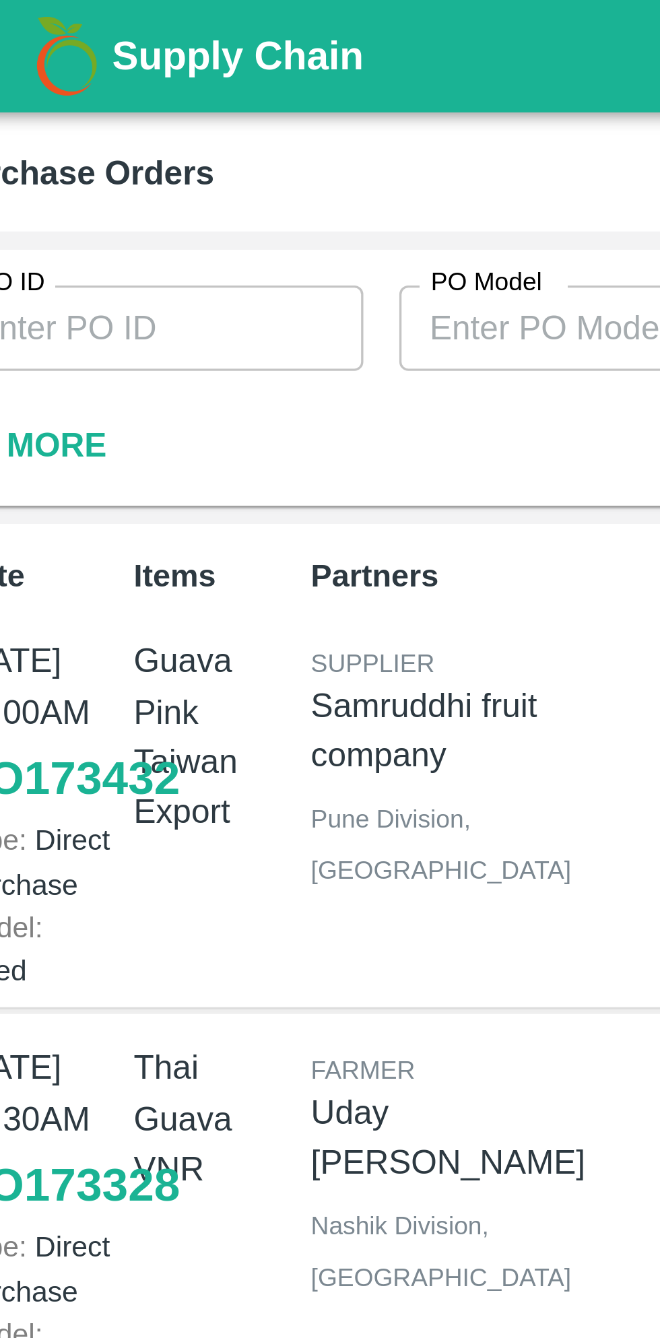
click at [210, 238] on div "Partners Supplier Samruddhi fruit company Pune Division , Maharashtra" at bounding box center [168, 229] width 106 height 138
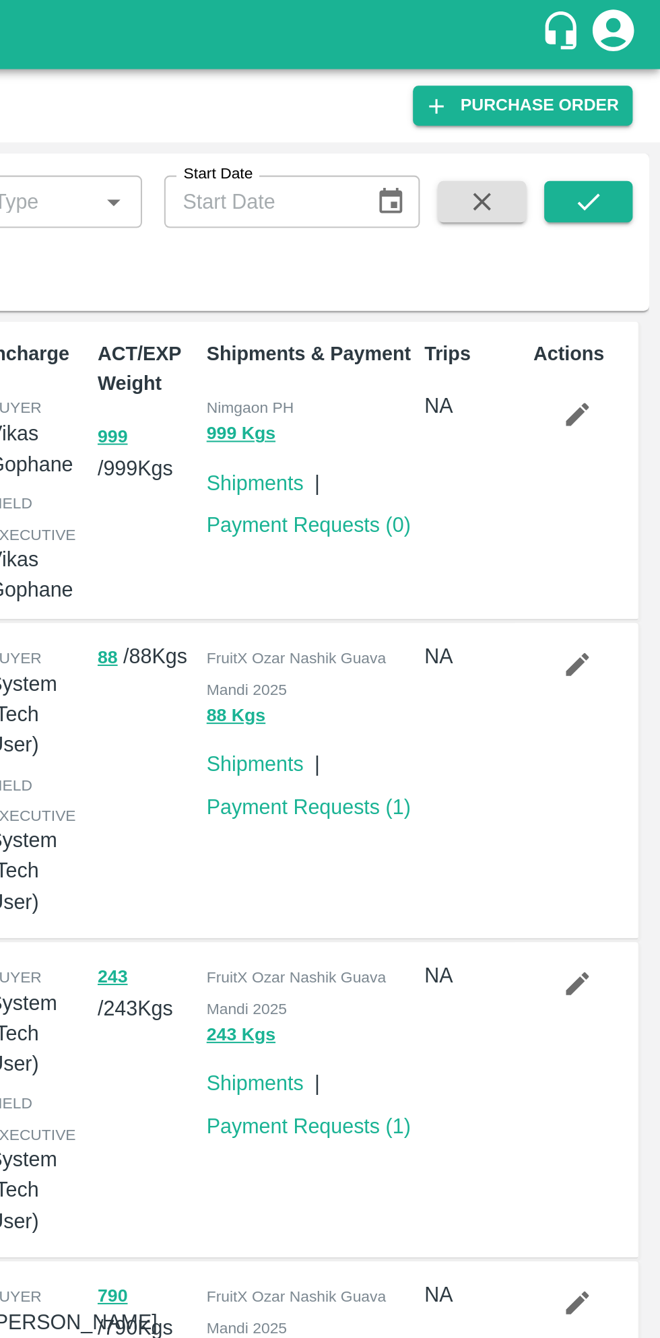
click at [610, 53] on link "Purchase Order" at bounding box center [592, 52] width 107 height 20
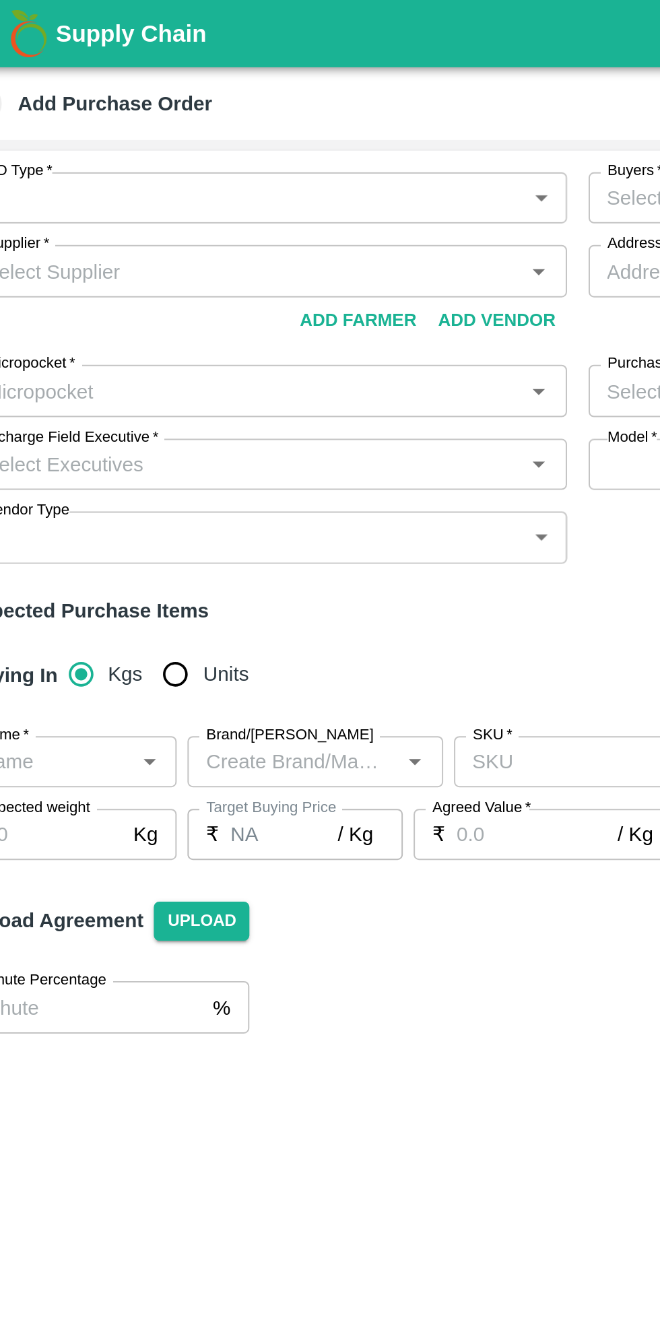
click at [307, 102] on body "Supply Chain Add Purchase Order PO Type   * ​ PO Type Buyers   * Buyers   * Sup…" at bounding box center [330, 669] width 660 height 1338
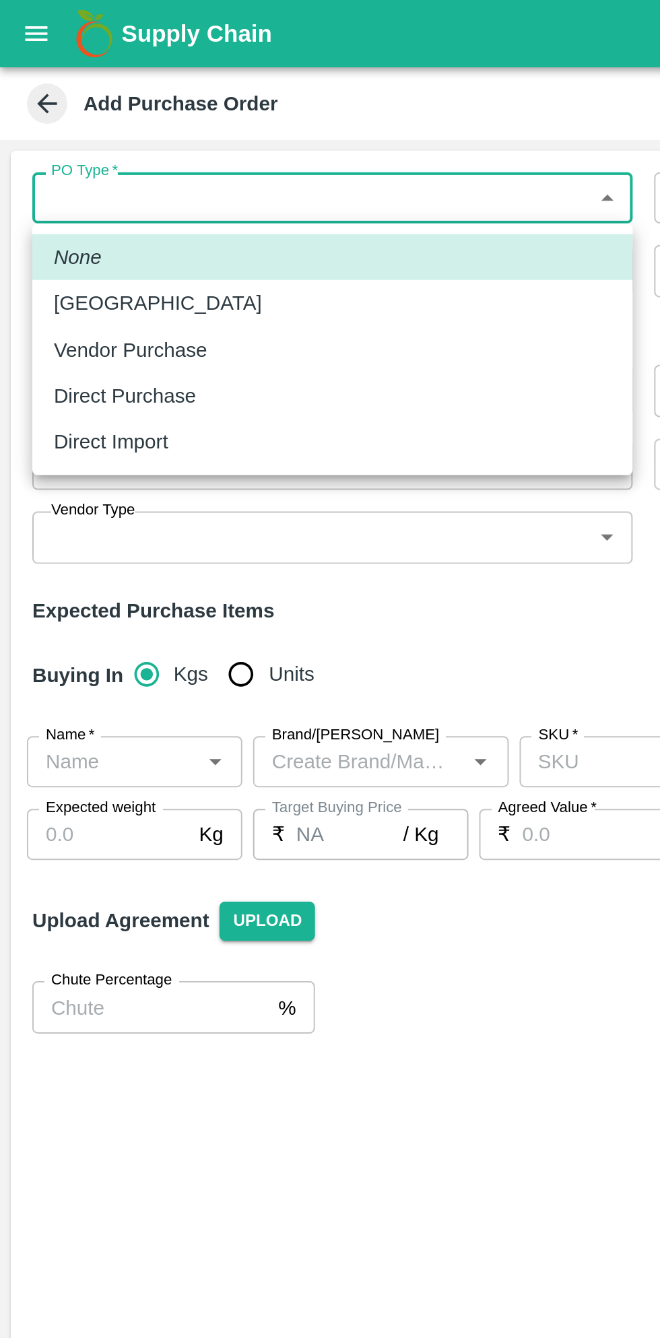
click at [86, 204] on p "Direct Purchase" at bounding box center [62, 198] width 71 height 15
type input "3"
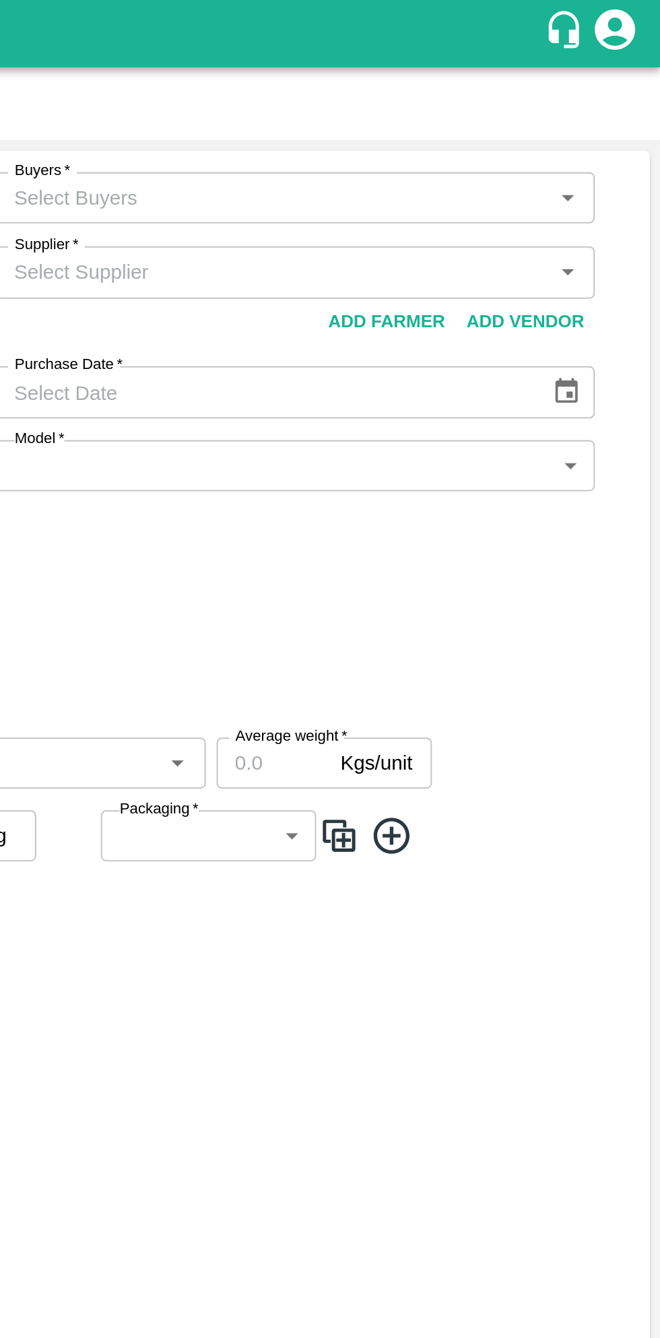
click at [613, 99] on icon "Open" at bounding box center [613, 99] width 6 height 3
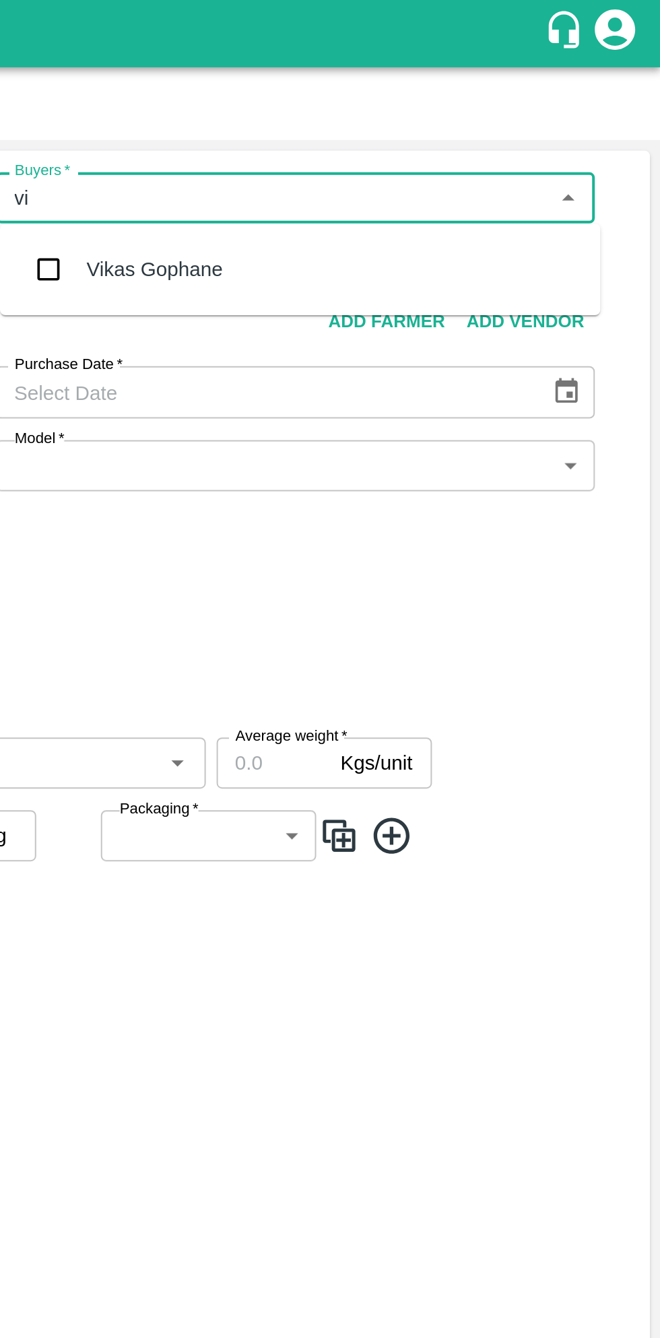
type input "v"
